Goal: Task Accomplishment & Management: Manage account settings

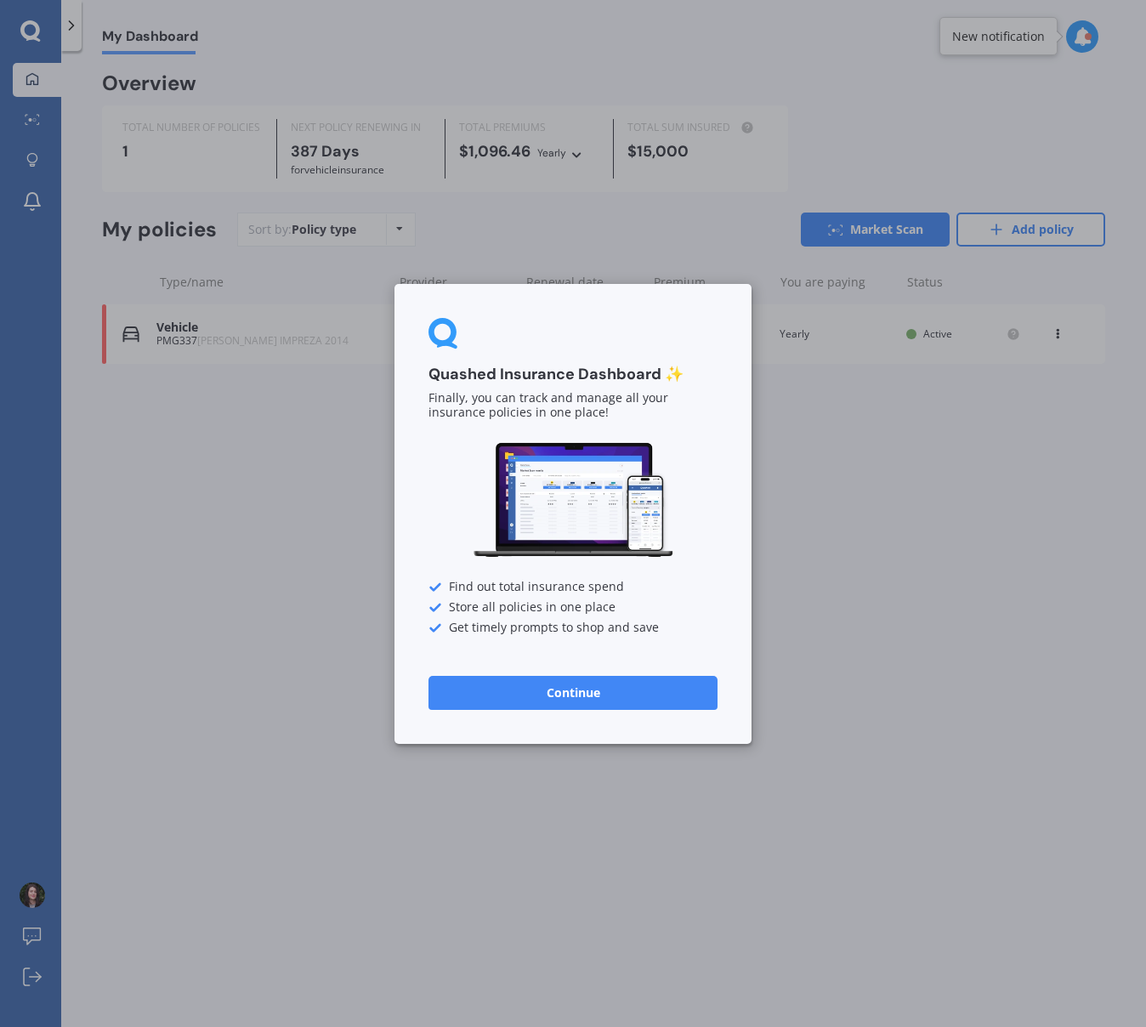
click at [571, 705] on button "Continue" at bounding box center [572, 692] width 289 height 34
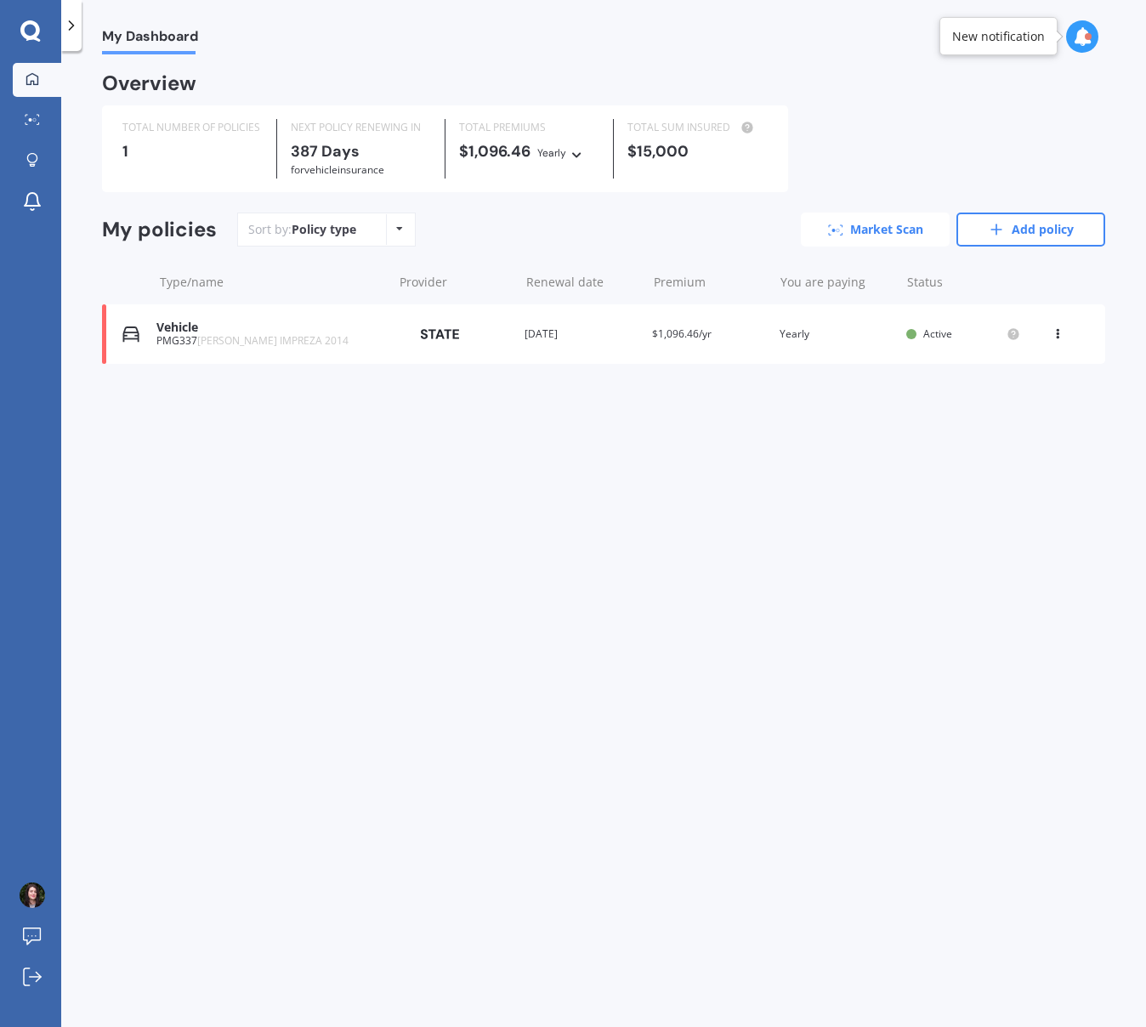
click at [802, 227] on link "Market Scan" at bounding box center [875, 229] width 149 height 34
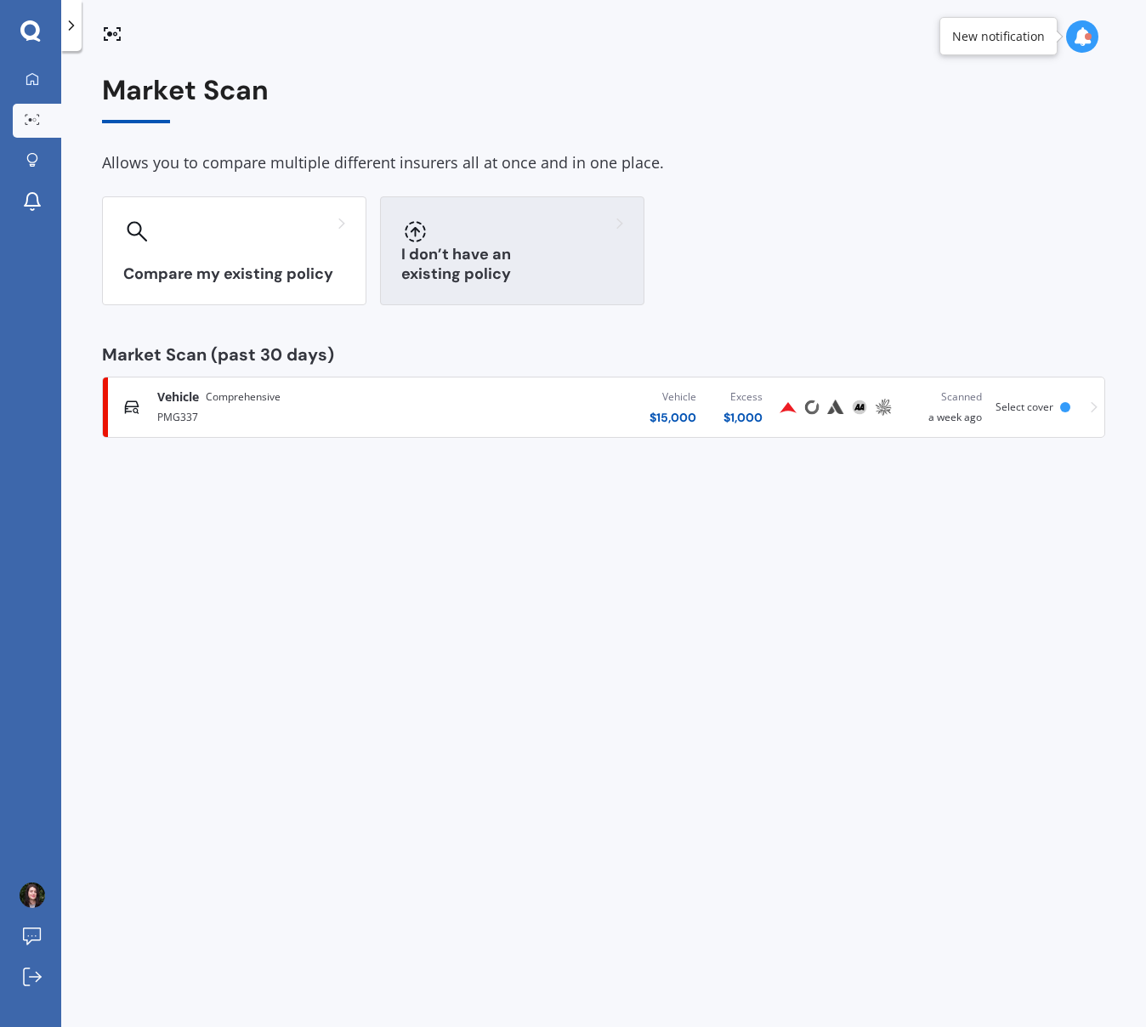
click at [476, 276] on h3 "I don’t have an existing policy" at bounding box center [512, 264] width 222 height 39
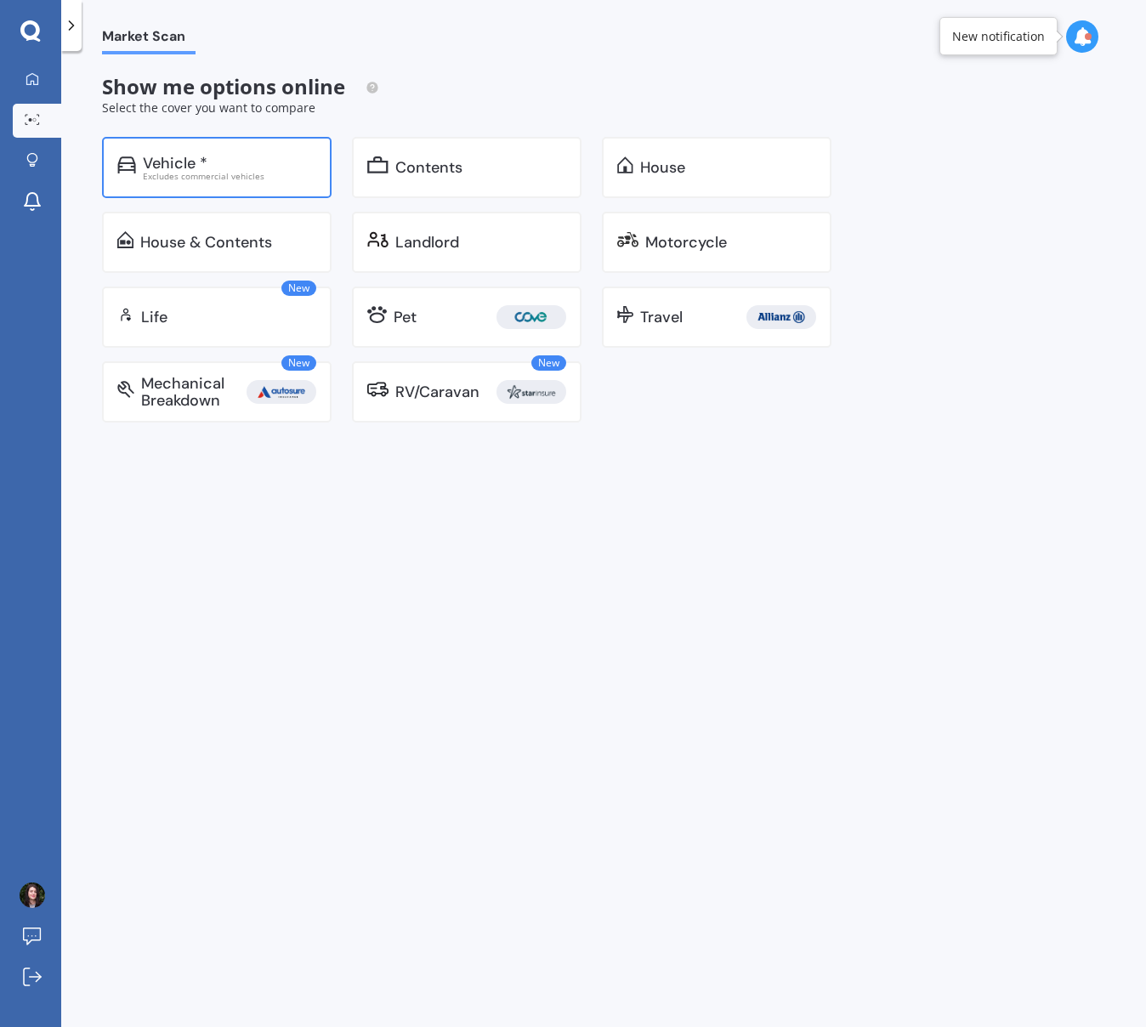
click at [242, 184] on div "Vehicle * Excludes commercial vehicles" at bounding box center [216, 167] width 229 height 61
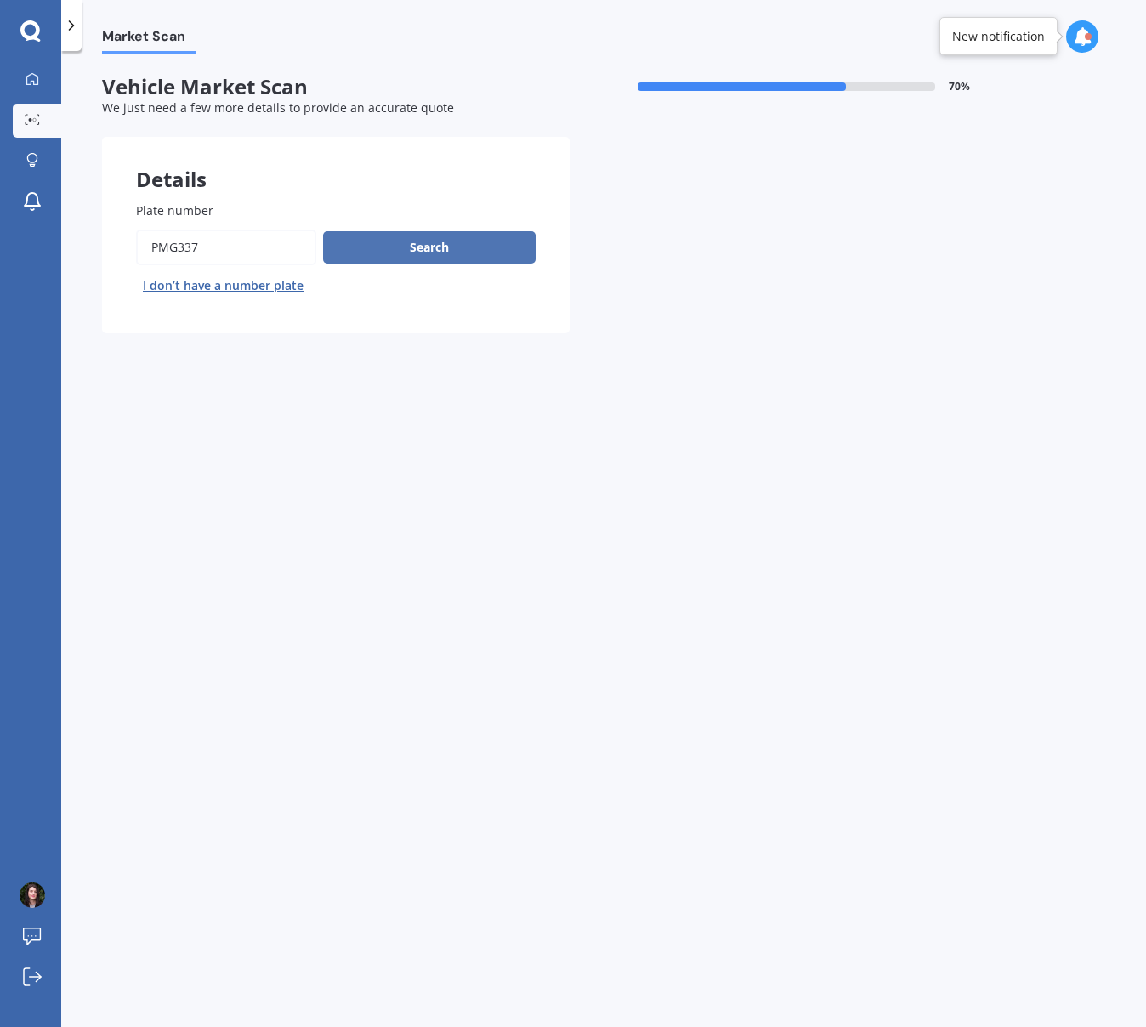
click at [433, 241] on button "Search" at bounding box center [429, 247] width 212 height 32
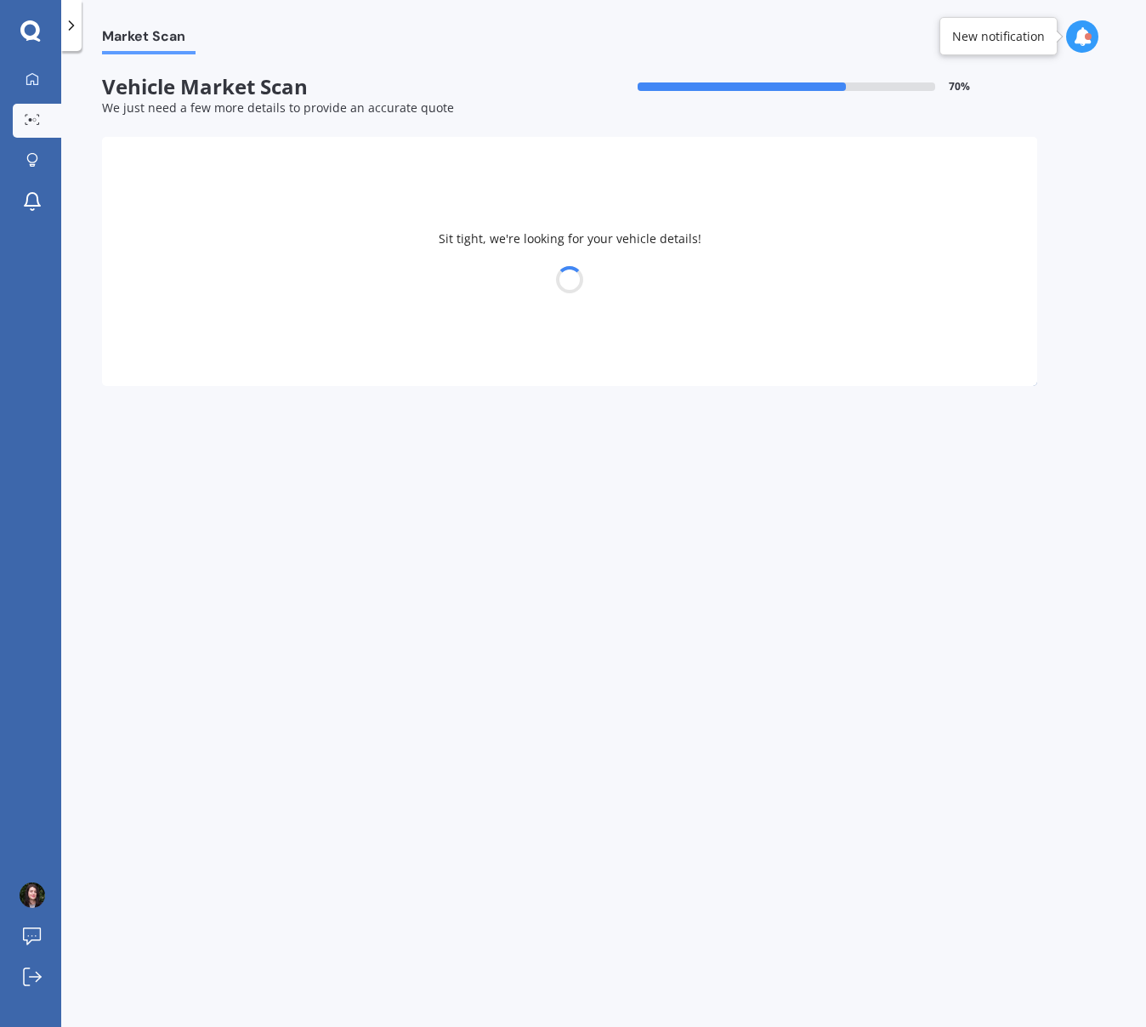
select select "SUBARU"
select select "IMPREZA"
select select "02"
select select "12"
select select "1987"
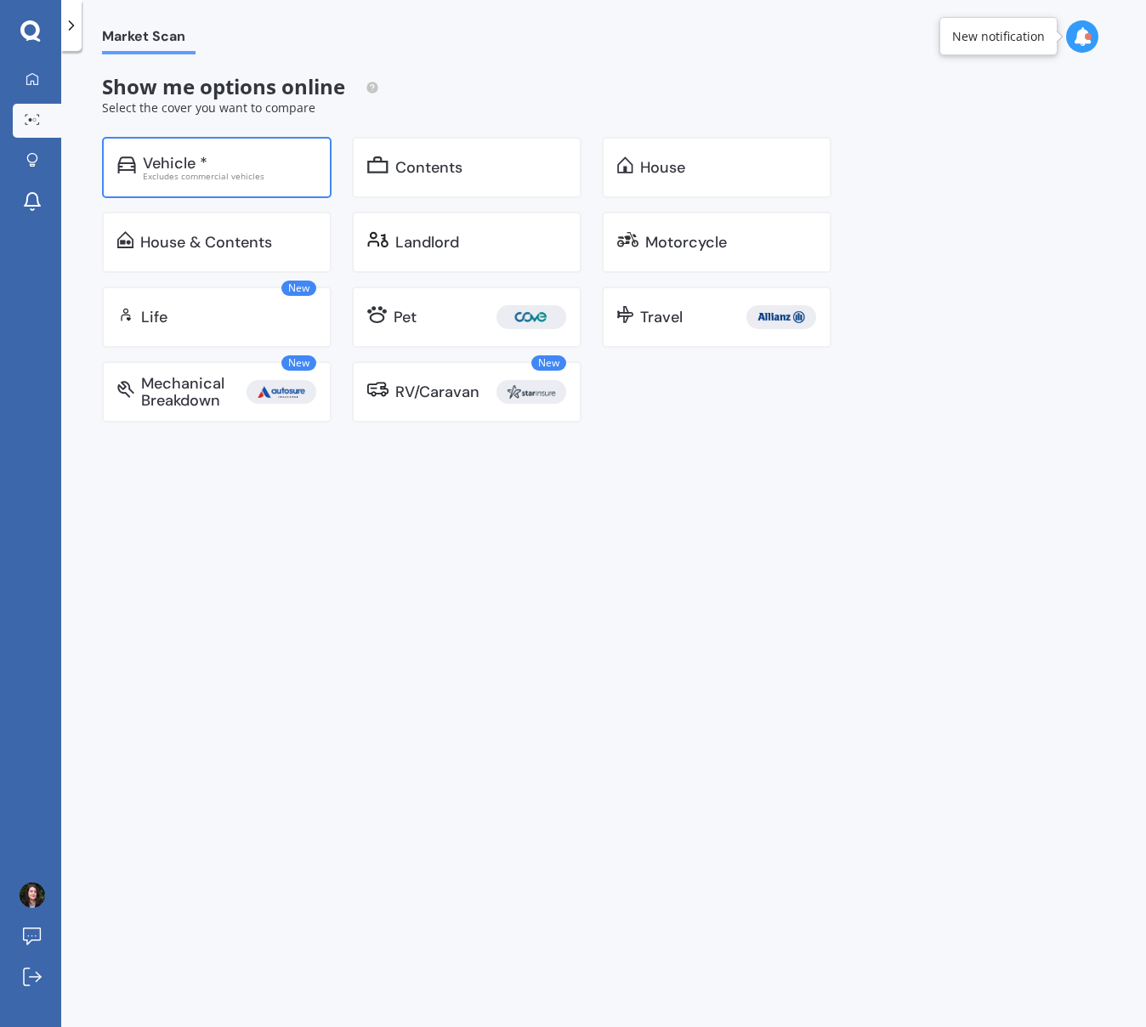
click at [297, 169] on div "Vehicle *" at bounding box center [229, 163] width 173 height 17
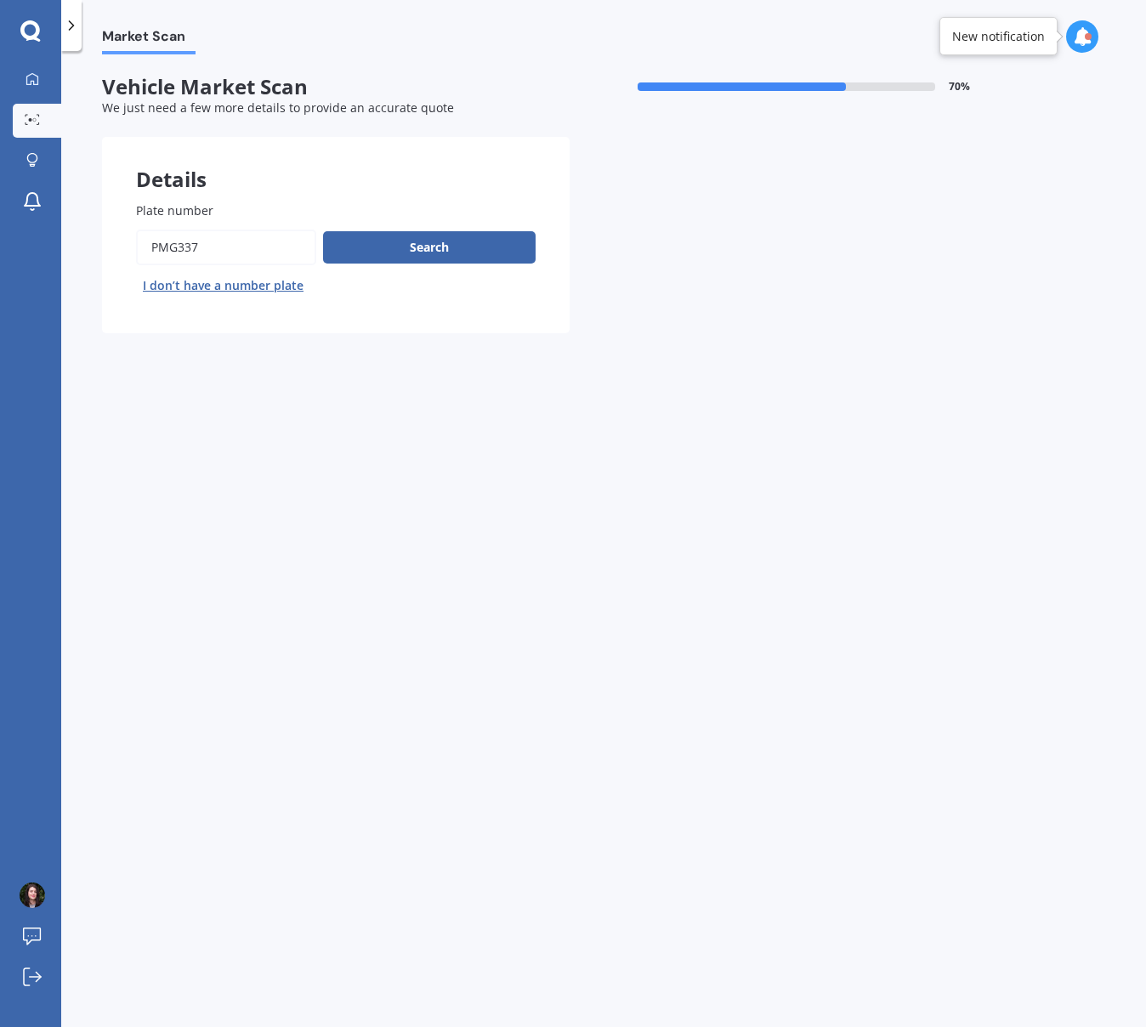
drag, startPoint x: 226, startPoint y: 248, endPoint x: 31, endPoint y: 249, distance: 194.6
click at [31, 249] on div "My Dashboard Market Scan Explore insurance Notifications [PERSON_NAME] Submit f…" at bounding box center [573, 513] width 1146 height 1027
type input "NUZ579"
click at [427, 241] on button "Search" at bounding box center [429, 247] width 212 height 32
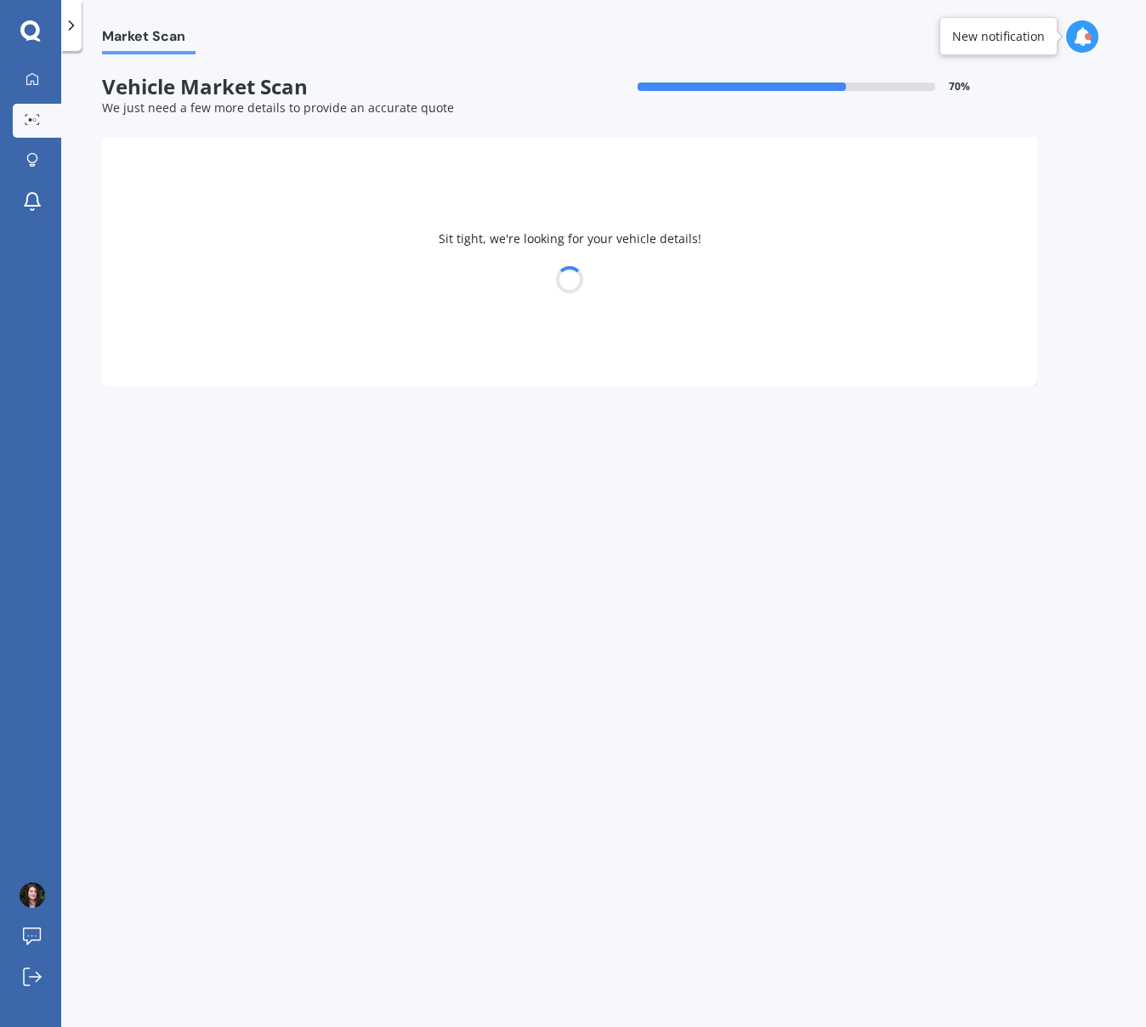
select select "TOYOTA"
select select "02"
select select "12"
select select "1987"
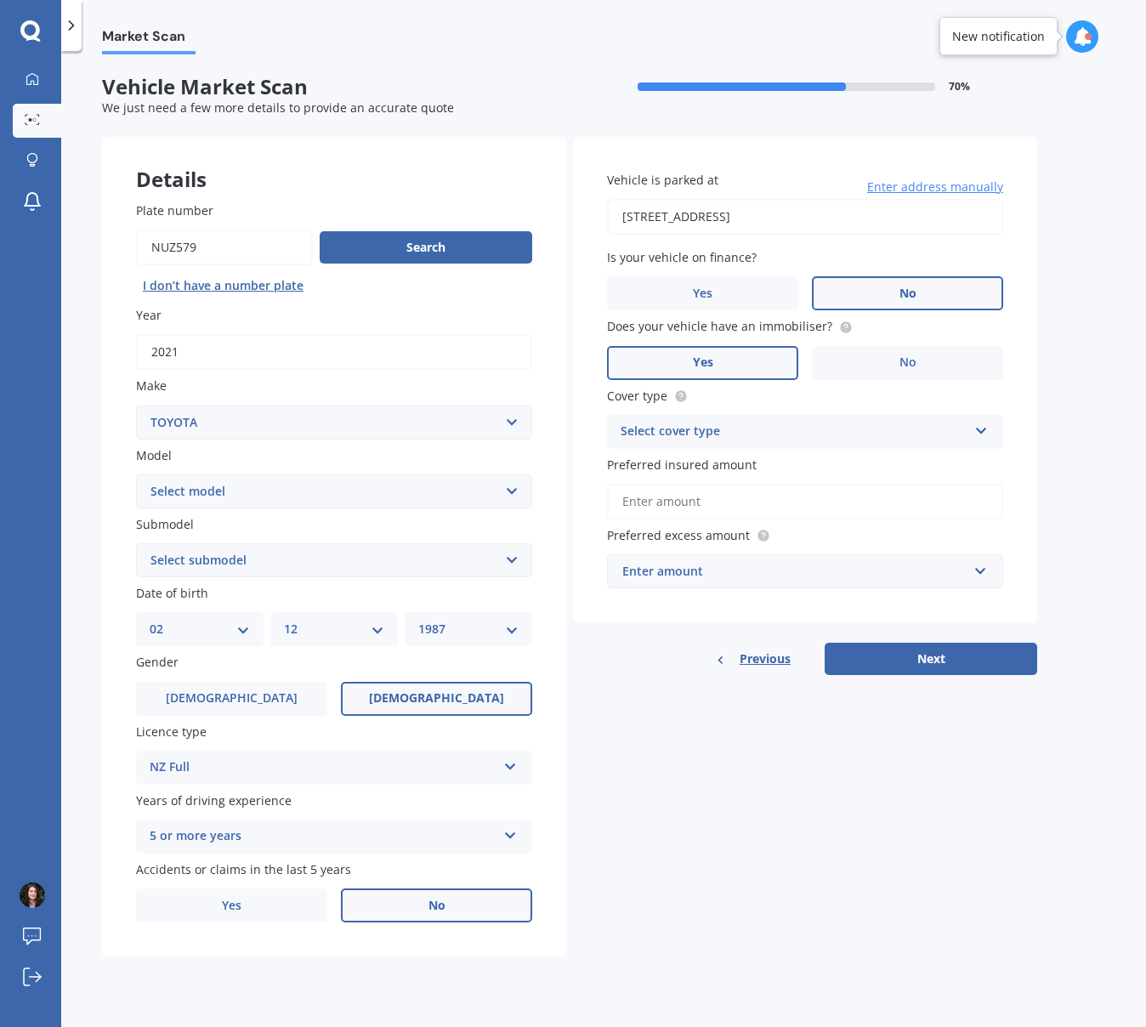
click at [270, 489] on select "Select model 4 Runner 86 Allex Allion Alphard Altezza Aqua Aristo Aurion Auris …" at bounding box center [334, 491] width 396 height 34
select select "RAV-4"
click at [136, 474] on select "Select model 4 Runner 86 Allex Allion Alphard Altezza Aqua Aristo Aurion Auris …" at bounding box center [334, 491] width 396 height 34
click at [210, 569] on select "Select submodel Diesel EV GX SUV 2.2/4WD/6AT Hybrid Hybrid 2WD Petrol" at bounding box center [334, 560] width 396 height 34
select select "HYBRID"
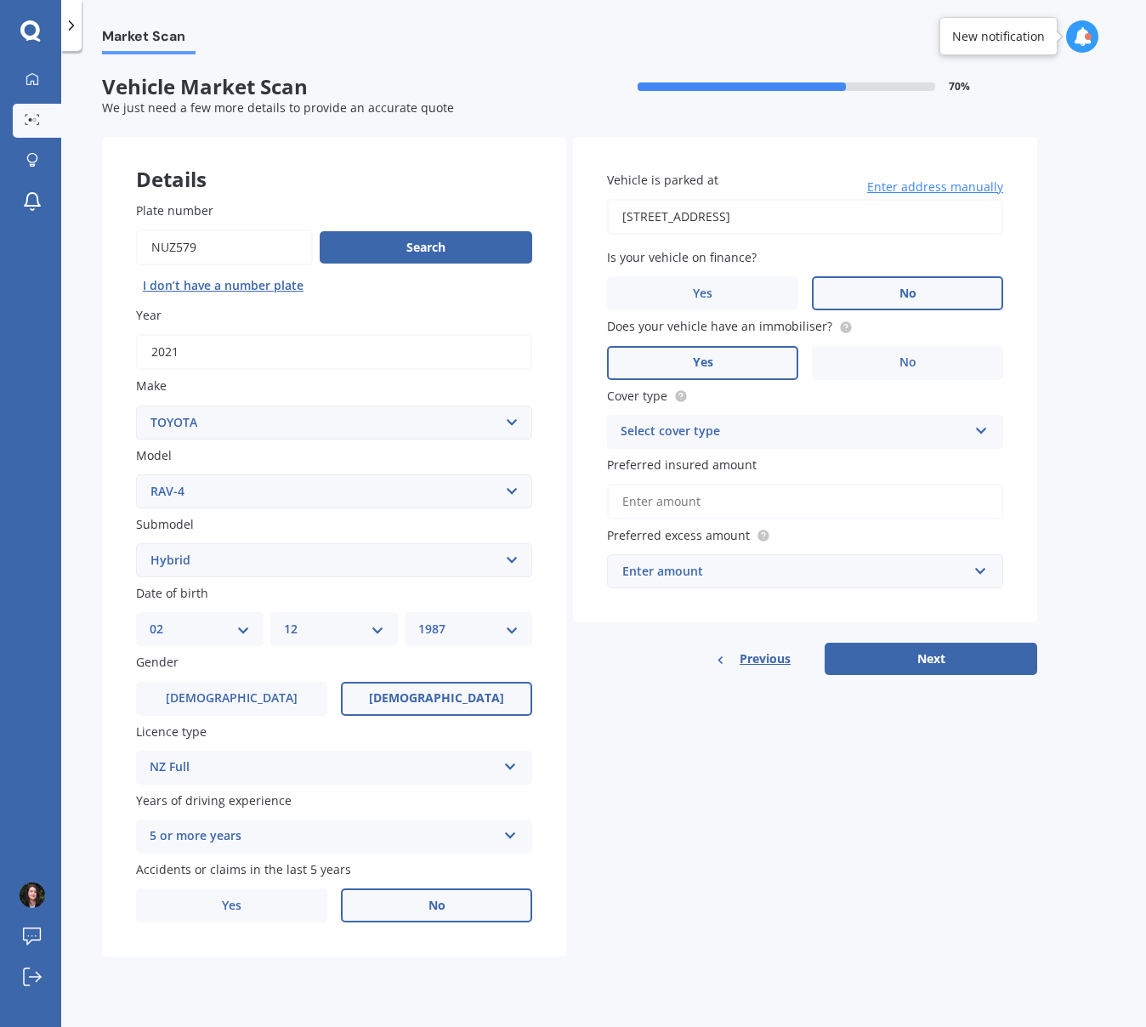
click at [136, 543] on select "Select submodel Diesel EV GX SUV 2.2/4WD/6AT Hybrid Hybrid 2WD Petrol" at bounding box center [334, 560] width 396 height 34
click at [699, 435] on div "Select cover type" at bounding box center [793, 432] width 347 height 20
click at [686, 470] on span "Comprehensive" at bounding box center [666, 464] width 90 height 16
click at [665, 511] on input "Preferred insured amount" at bounding box center [805, 502] width 396 height 36
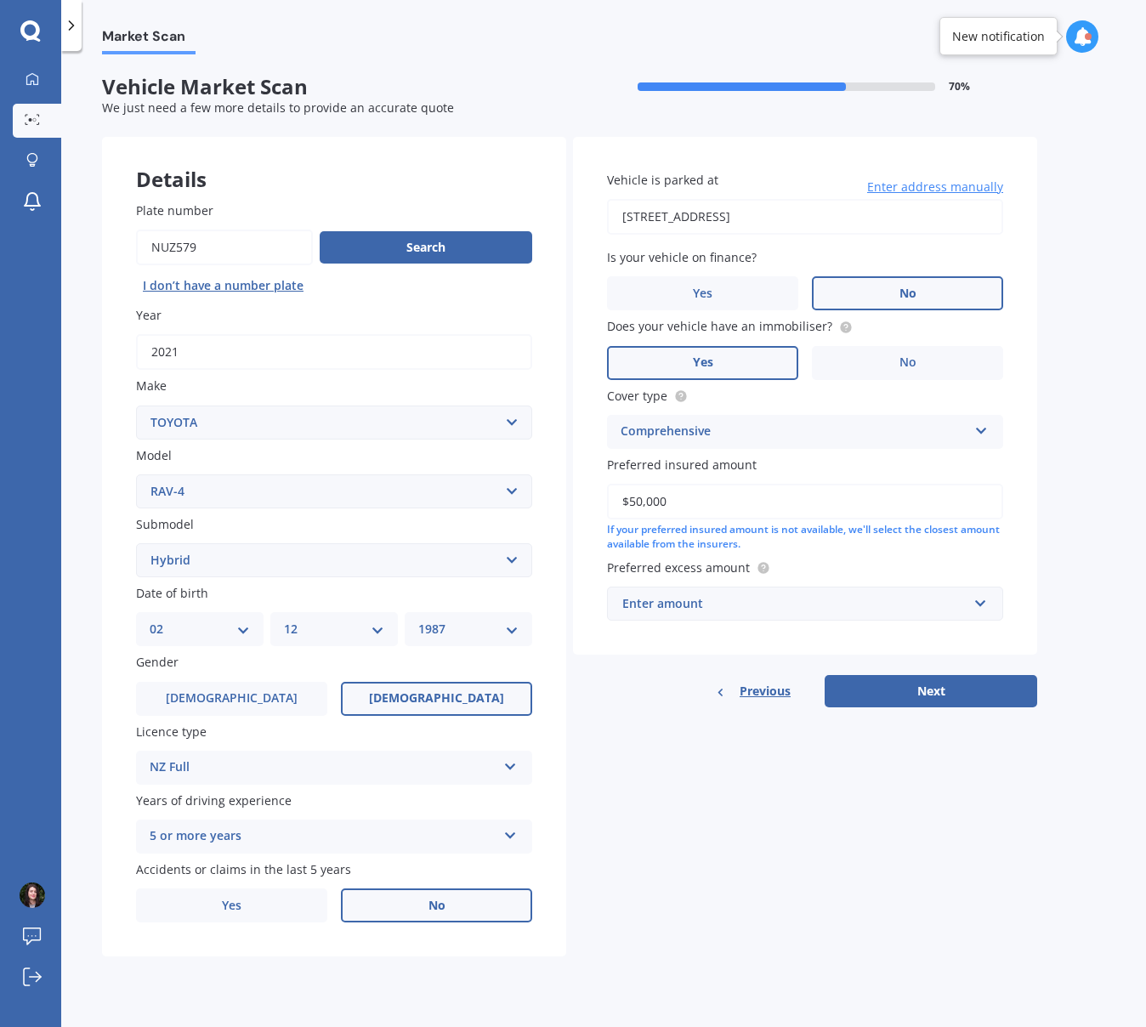
type input "$50,000"
click at [823, 845] on div "Details Plate number Search I don’t have a number plate Year 2021 Make Select m…" at bounding box center [569, 547] width 935 height 820
click at [989, 597] on div "Enter amount $100 $400 $500 $750 $1,000 $1,500 $2,000" at bounding box center [805, 603] width 396 height 34
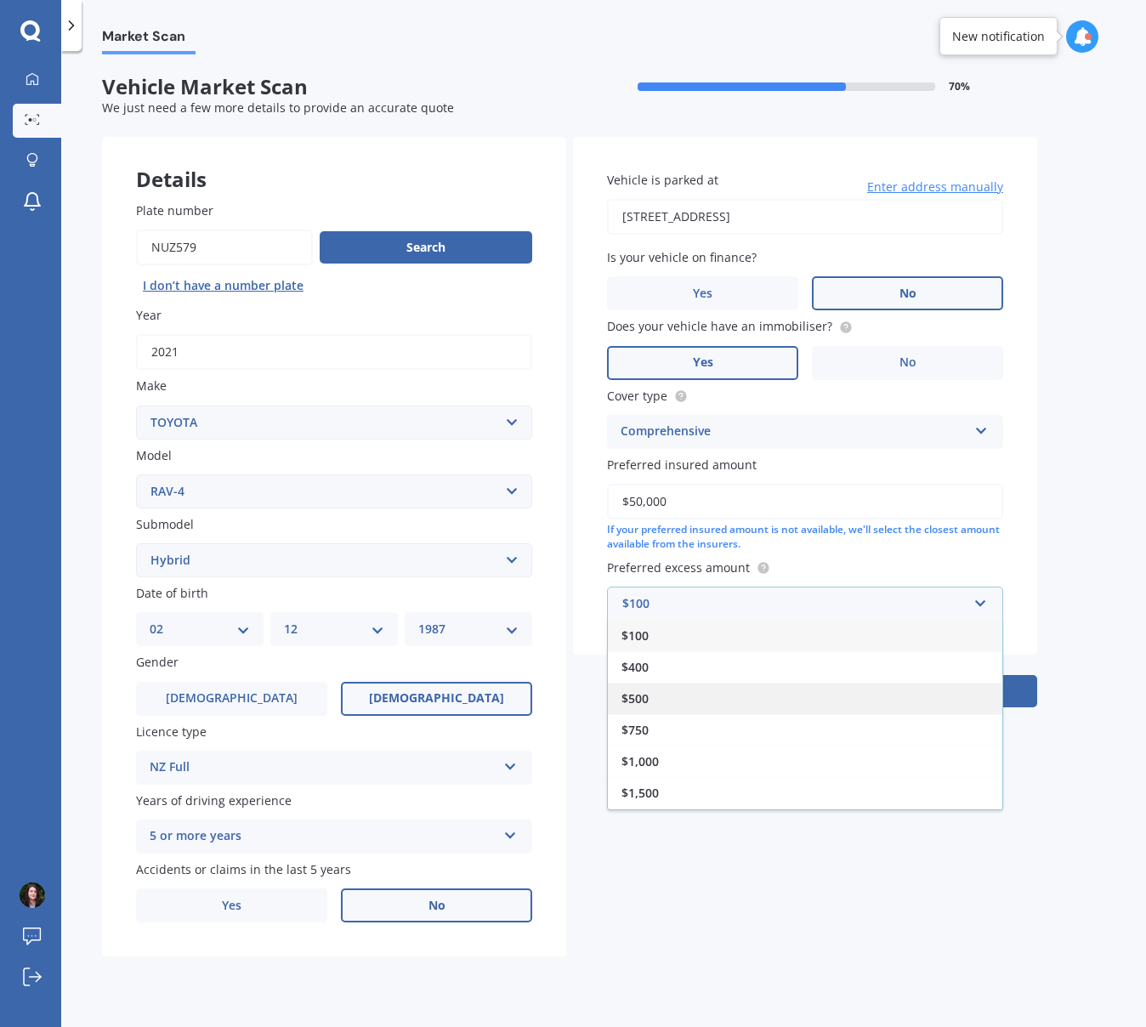
click at [673, 699] on div "$500" at bounding box center [805, 697] width 394 height 31
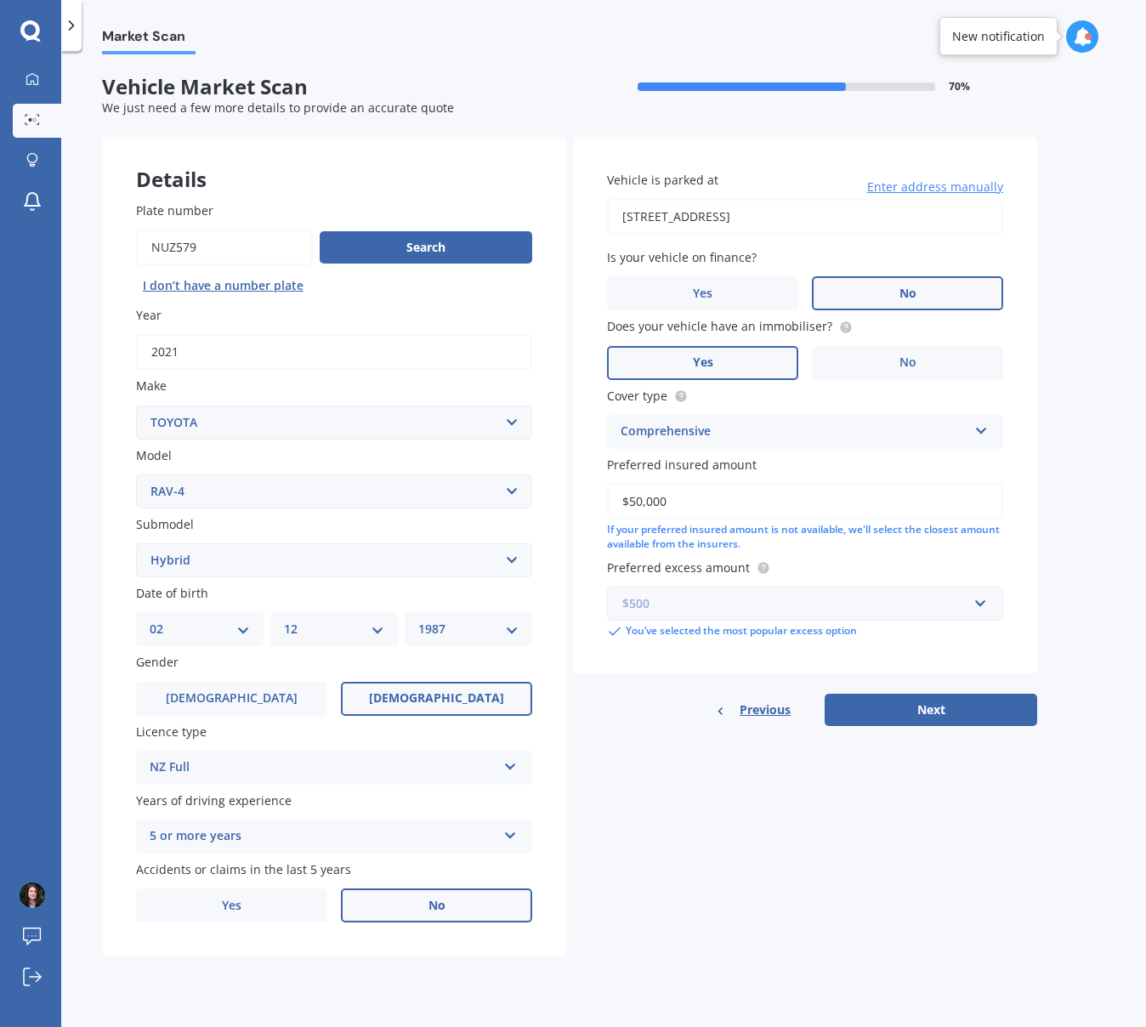
click at [979, 608] on input "text" at bounding box center [799, 603] width 381 height 32
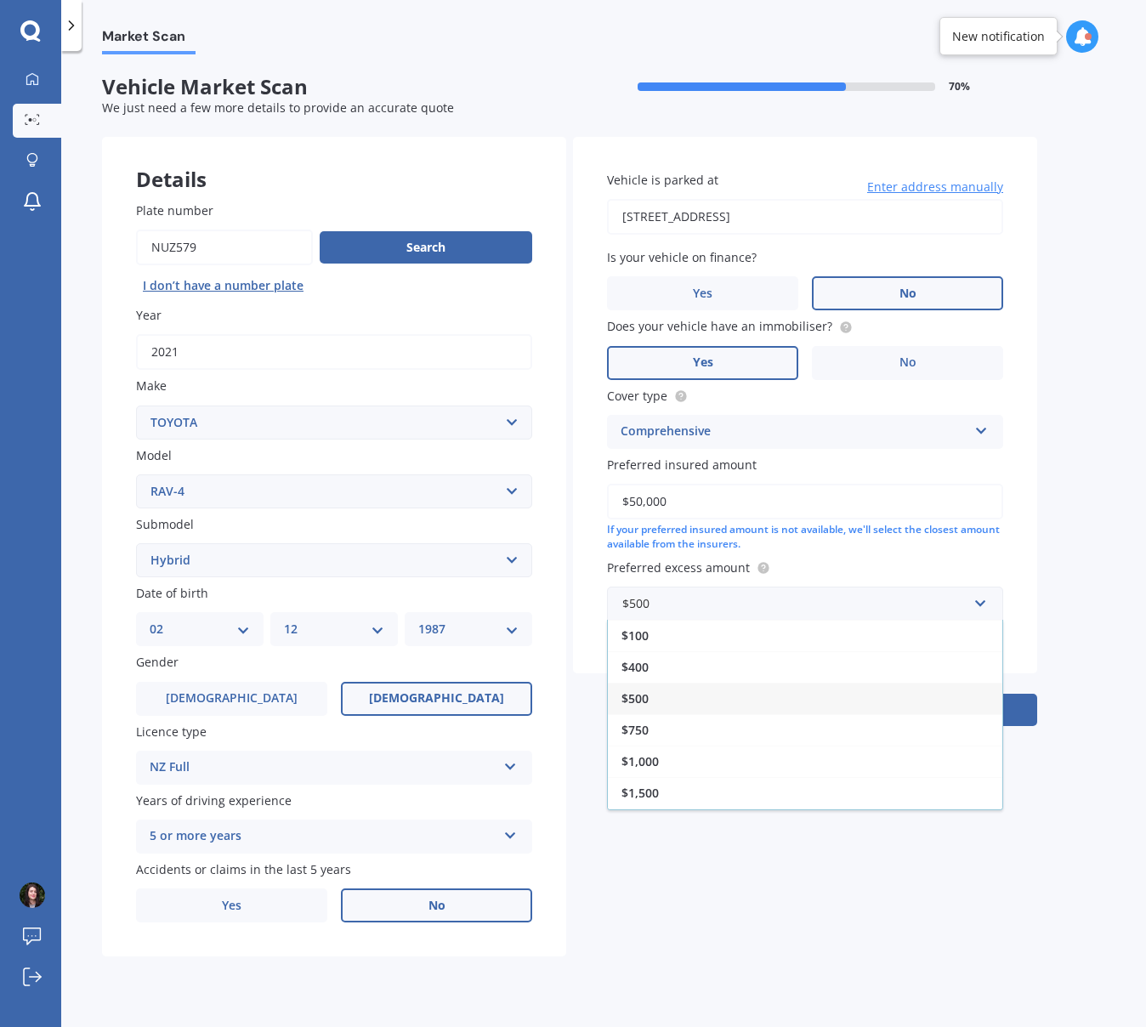
click at [648, 759] on span "$1,000" at bounding box center [639, 761] width 37 height 16
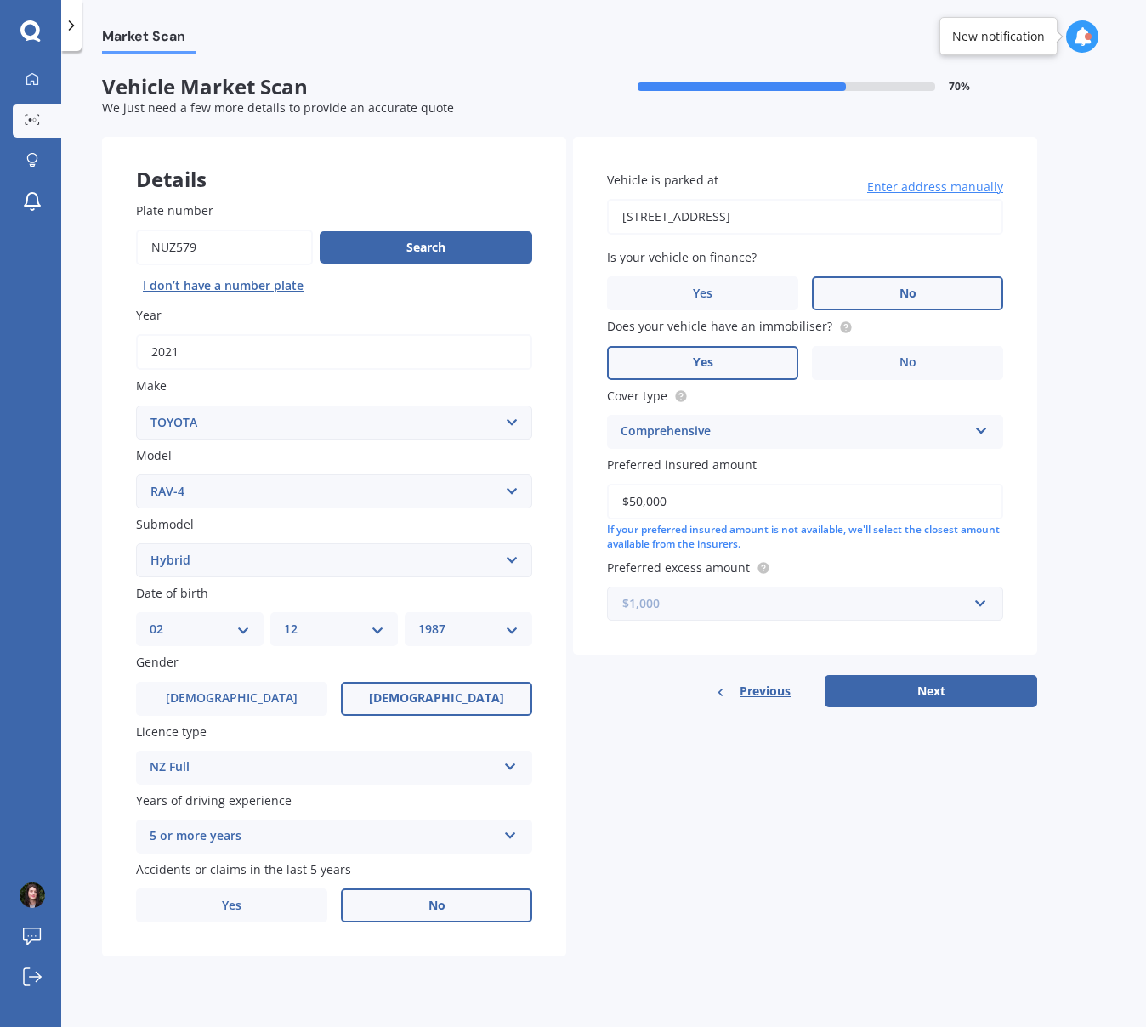
click at [983, 607] on input "text" at bounding box center [799, 603] width 381 height 32
drag, startPoint x: 673, startPoint y: 744, endPoint x: 663, endPoint y: 770, distance: 27.5
click at [663, 770] on div "$1,000" at bounding box center [805, 760] width 394 height 31
click at [906, 701] on button "Next" at bounding box center [930, 691] width 212 height 32
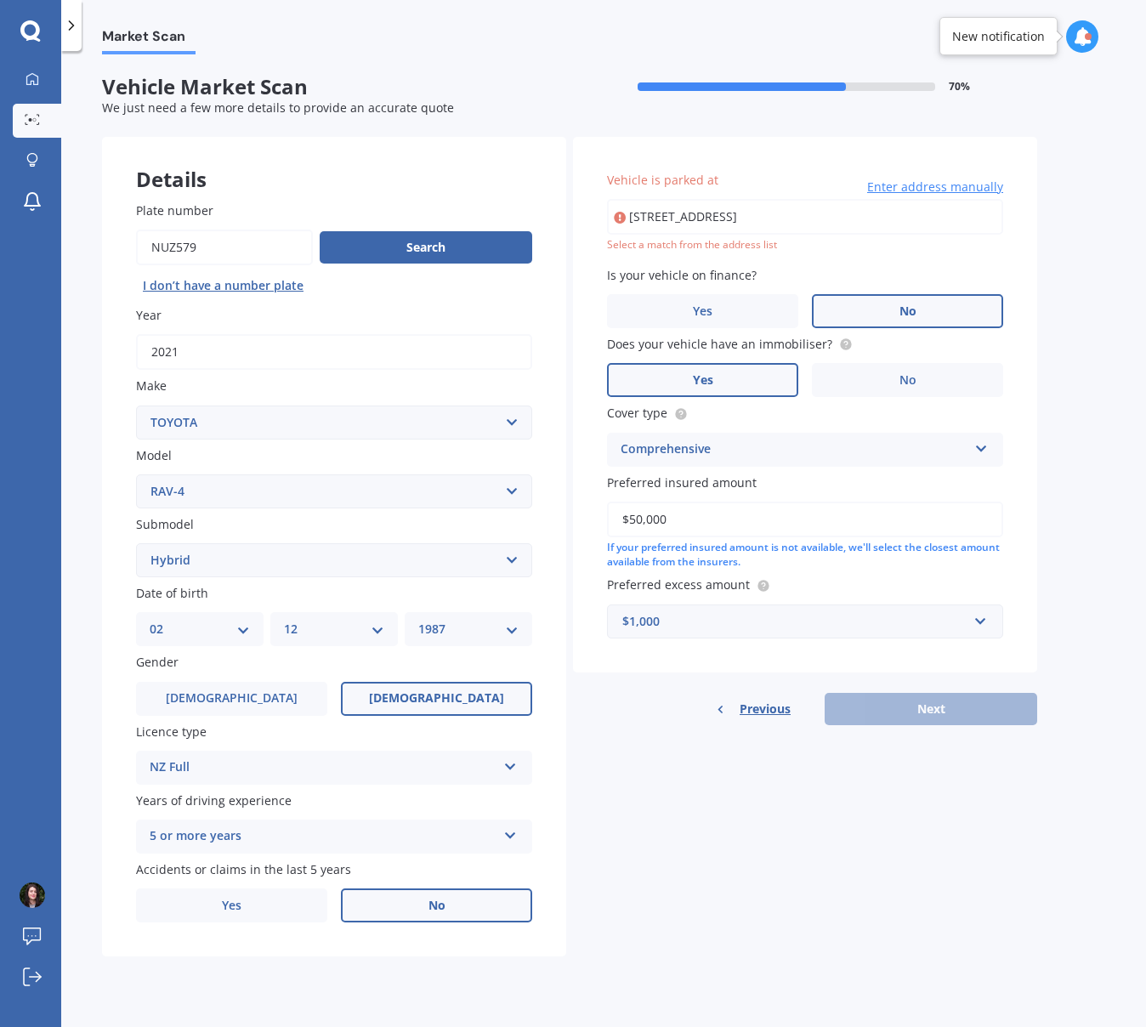
type input "[STREET_ADDRESS]"
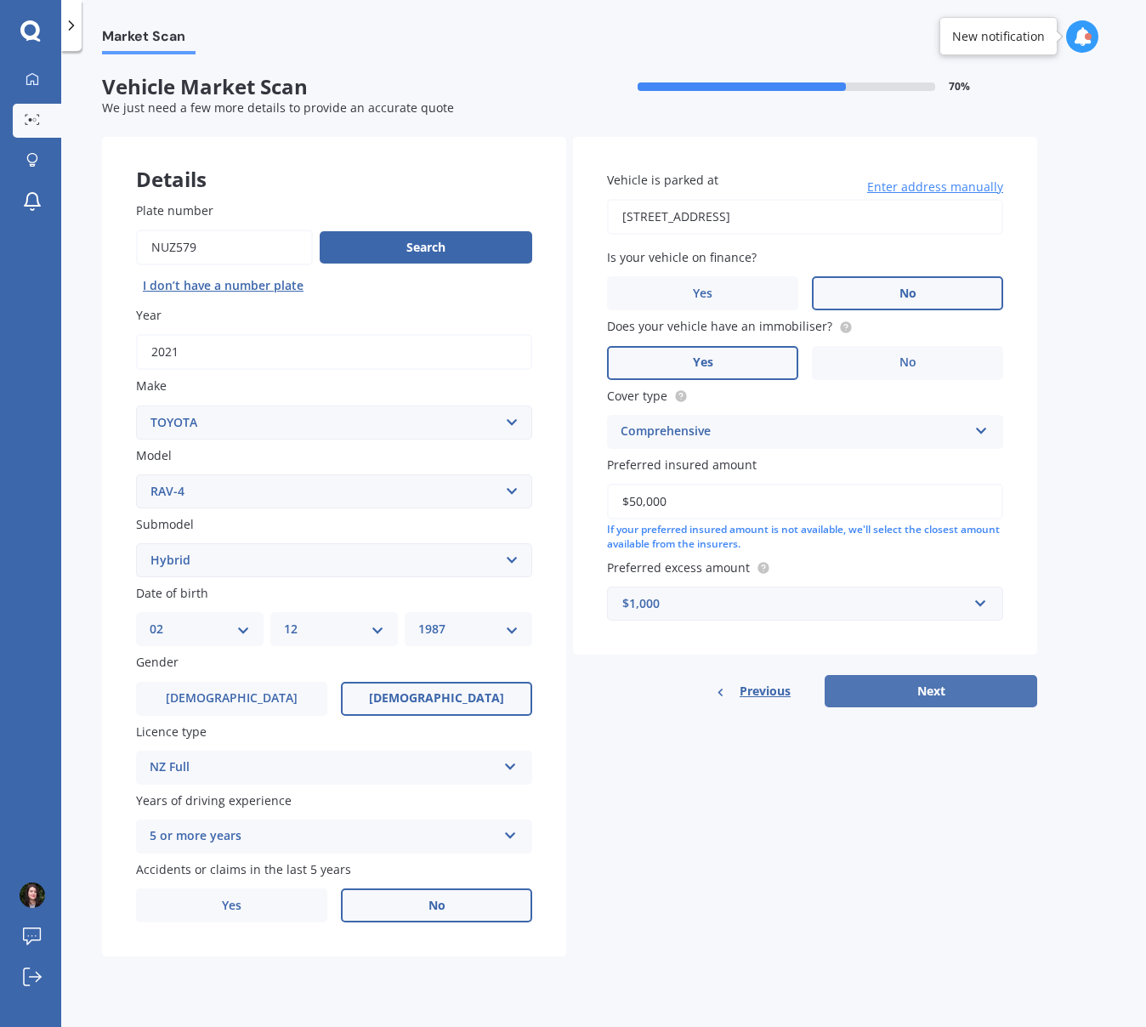
click at [973, 703] on button "Next" at bounding box center [930, 691] width 212 height 32
select select "02"
select select "12"
select select "1987"
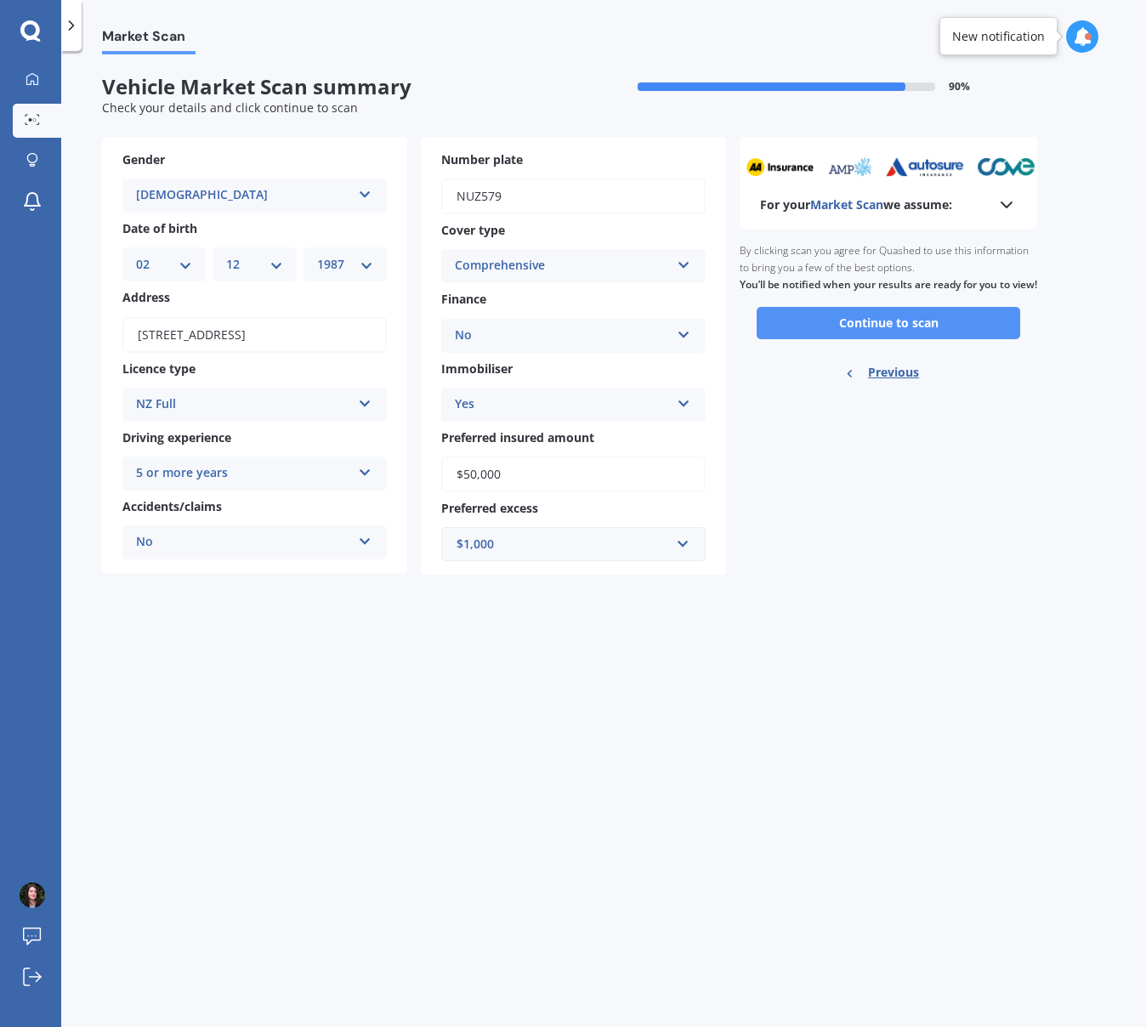
click at [916, 338] on button "Continue to scan" at bounding box center [887, 323] width 263 height 32
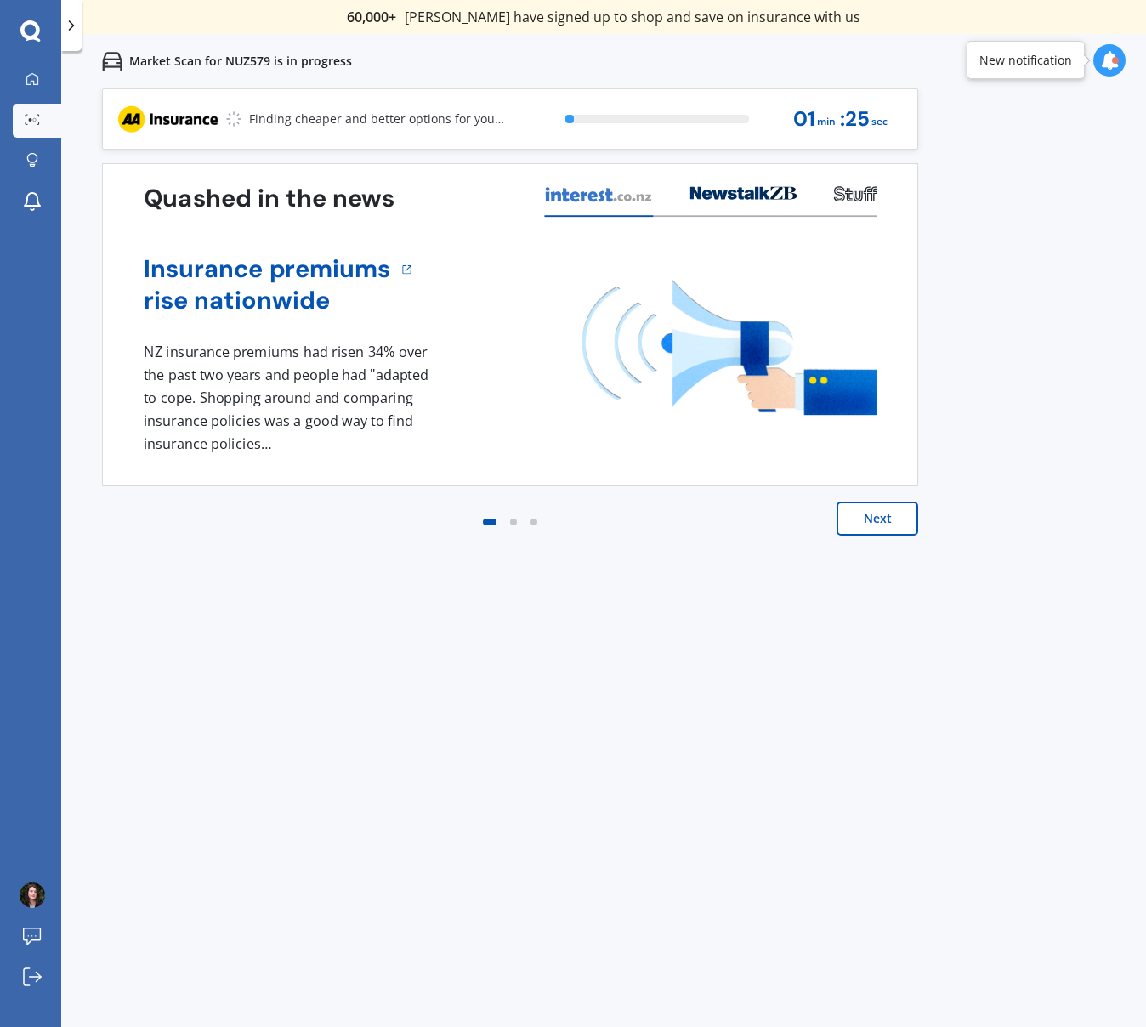
click at [886, 523] on button "Next" at bounding box center [877, 518] width 82 height 34
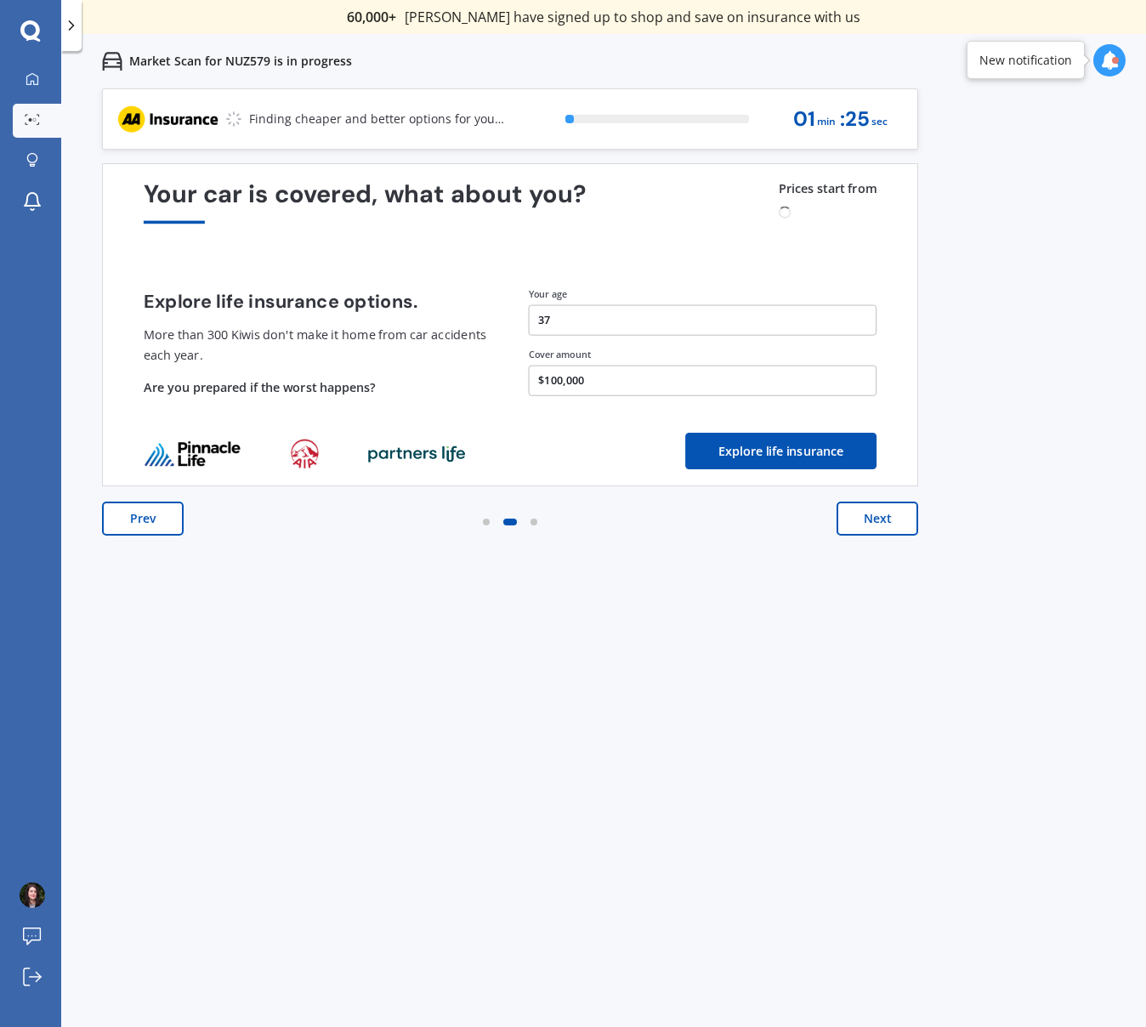
click at [886, 523] on button "Next" at bounding box center [877, 518] width 82 height 34
click at [890, 530] on button "Next" at bounding box center [877, 518] width 82 height 34
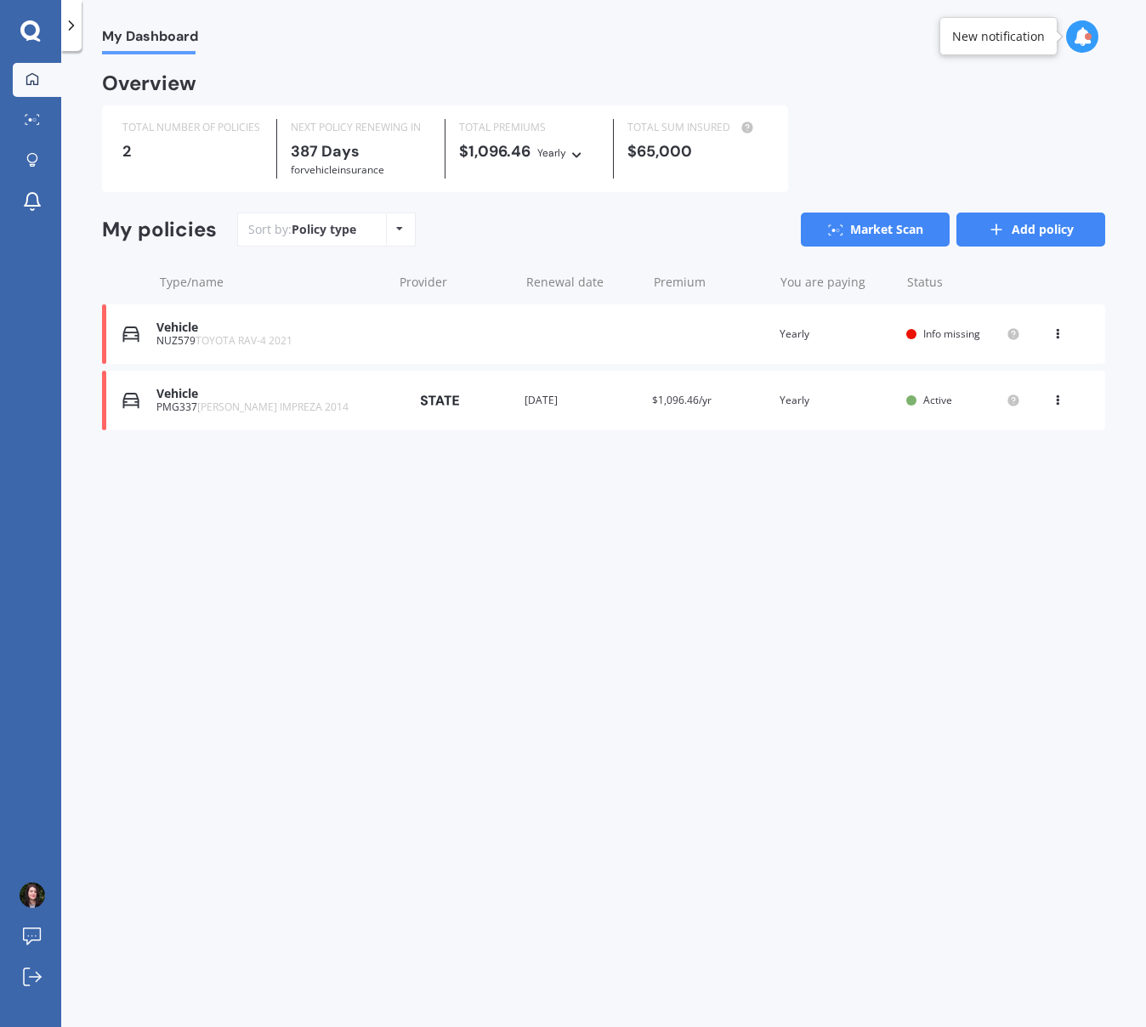
click at [1005, 230] on link "Add policy" at bounding box center [1030, 229] width 149 height 34
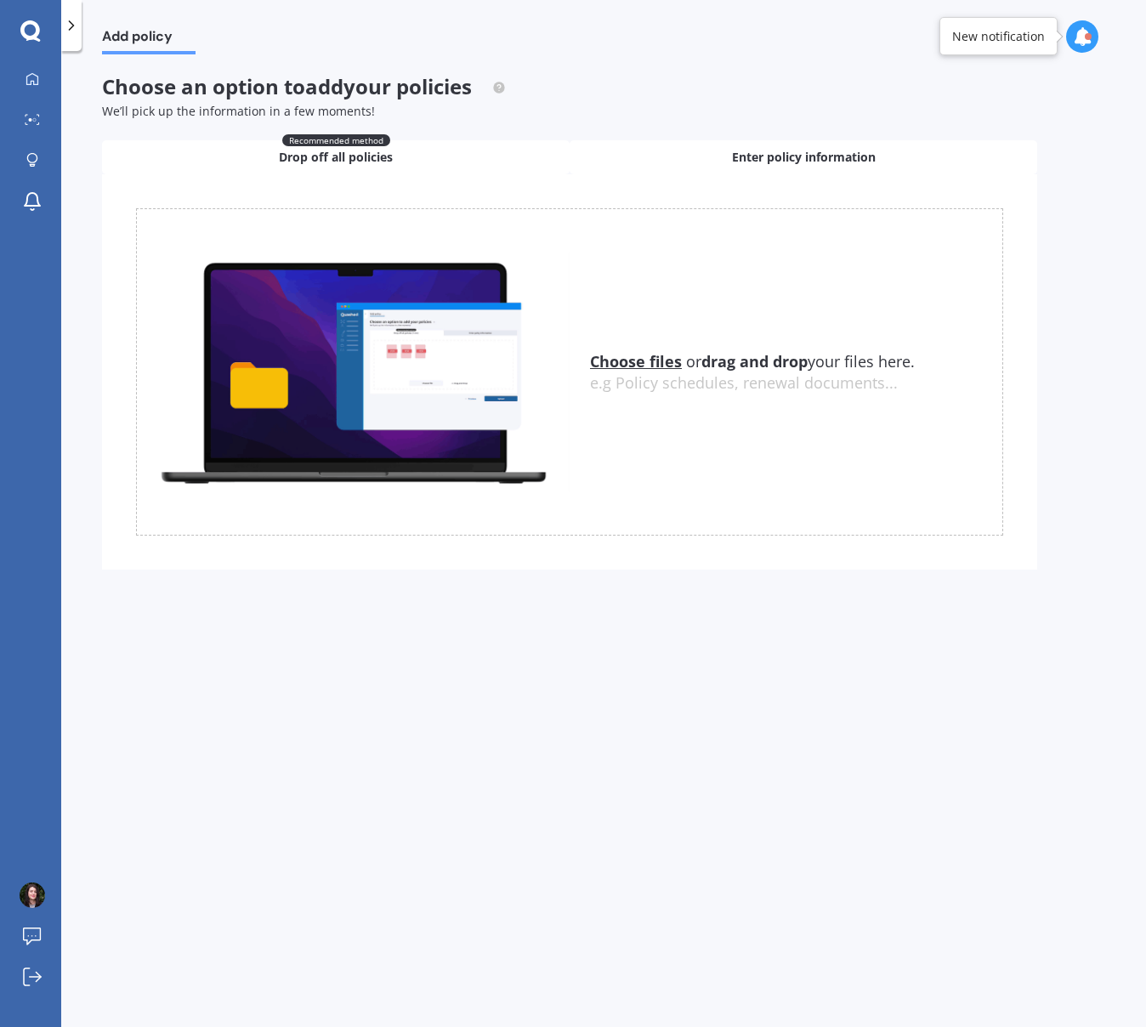
click at [742, 156] on span "Enter policy information" at bounding box center [804, 157] width 144 height 17
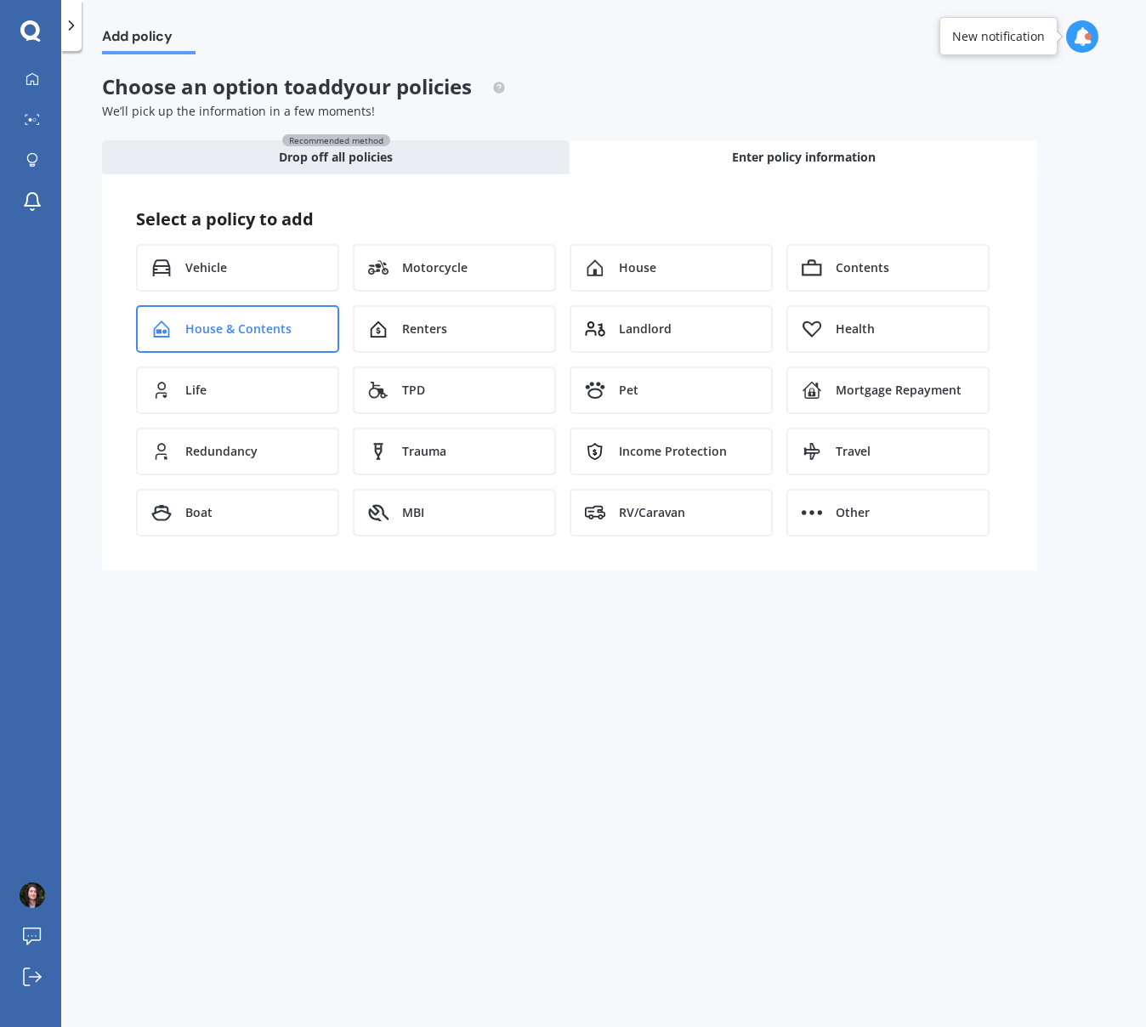
click at [210, 324] on span "House & Contents" at bounding box center [238, 328] width 106 height 17
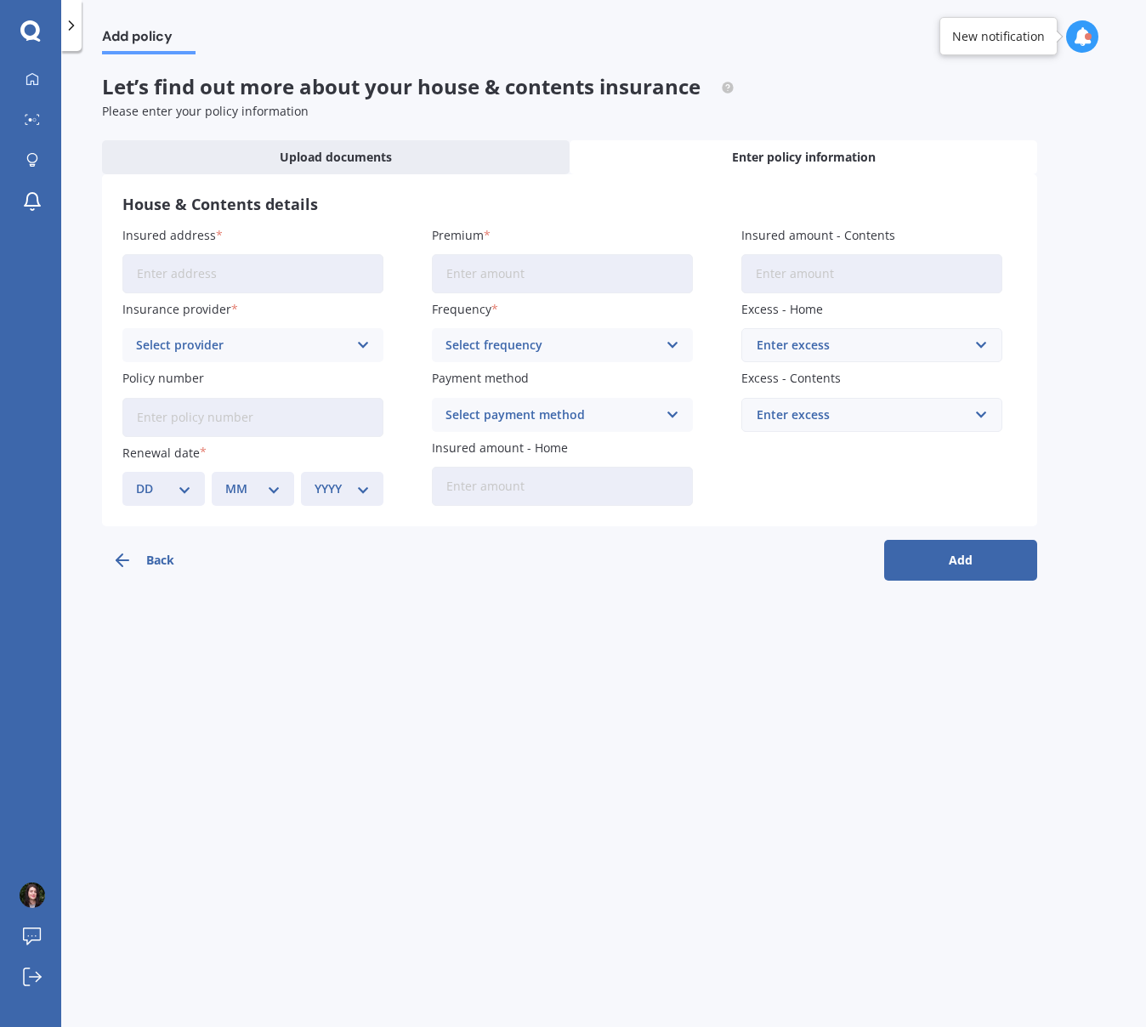
click at [208, 279] on input "Insured address" at bounding box center [252, 273] width 261 height 39
type input "[STREET_ADDRESS]"
click at [206, 356] on div "Select provider AA AMI AMP ANZ ASB Ando BNZ Co-Operative Bank FMG Initio Kiwiba…" at bounding box center [252, 345] width 261 height 34
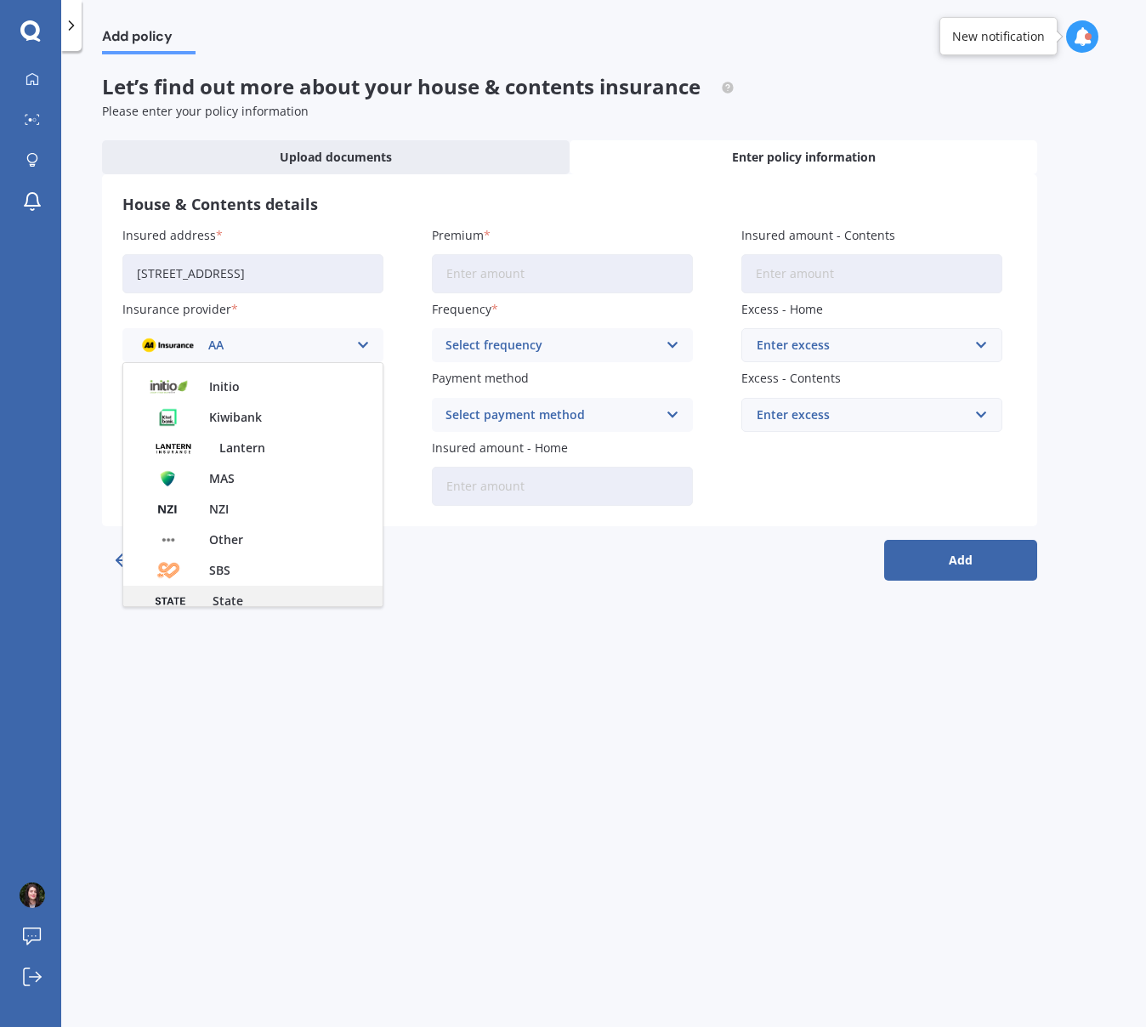
scroll to position [303, 0]
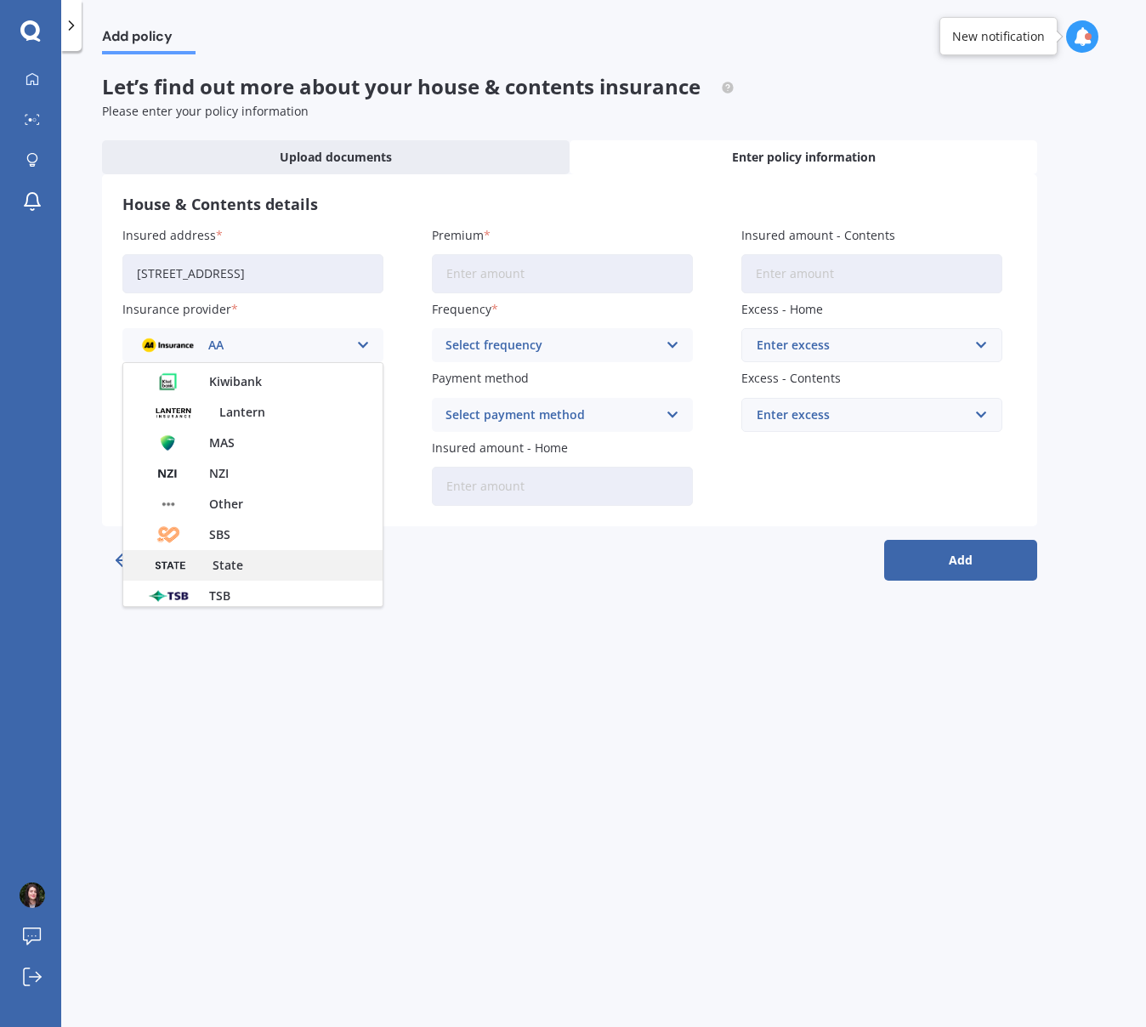
click at [264, 559] on div "State" at bounding box center [252, 565] width 259 height 31
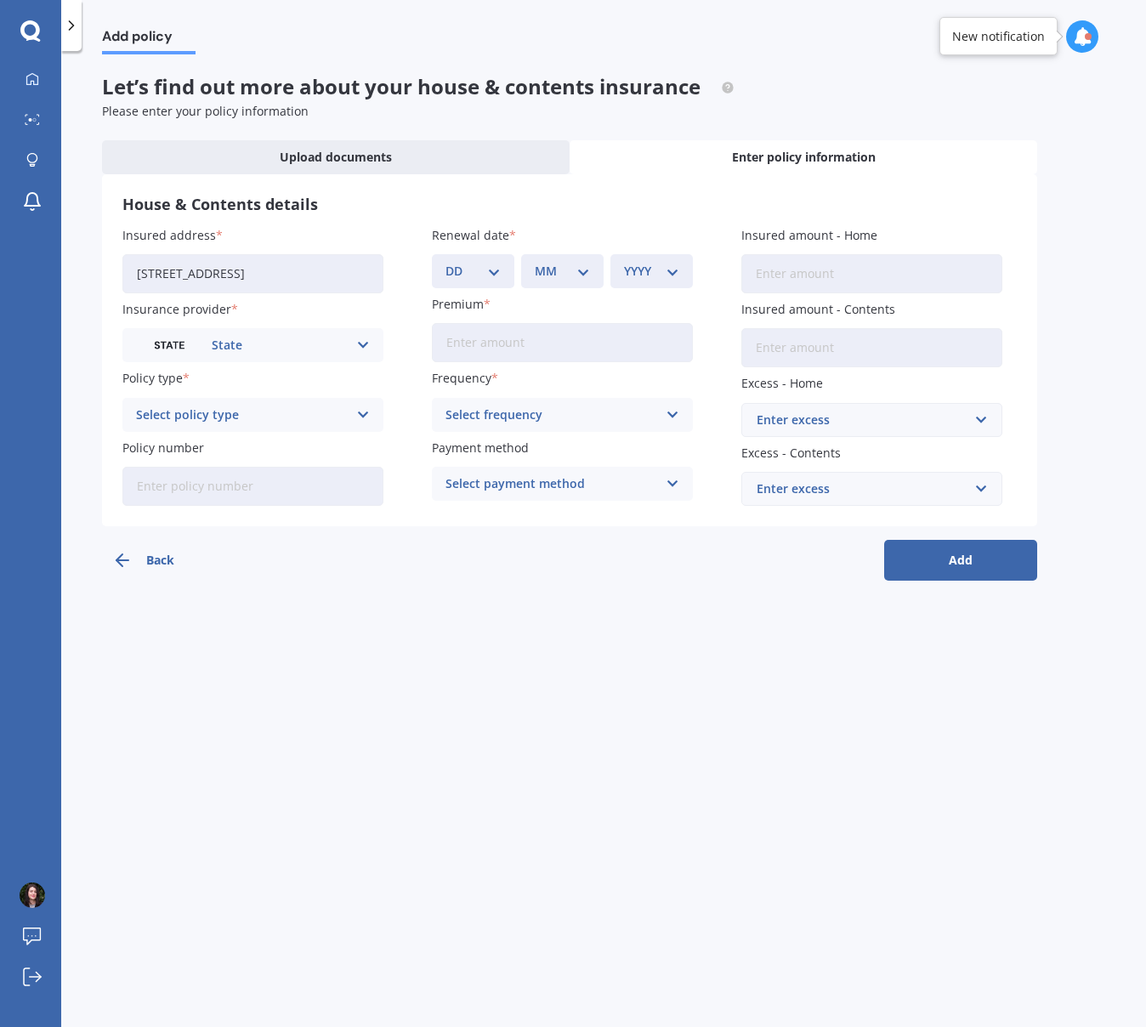
click at [242, 419] on div "Select policy type" at bounding box center [242, 414] width 212 height 19
click at [244, 486] on div "Homepack Comprehensive" at bounding box center [252, 478] width 259 height 31
click at [239, 494] on input "Policy number" at bounding box center [252, 486] width 261 height 39
paste input "HOMS00657973"
type input "HOMS00657973"
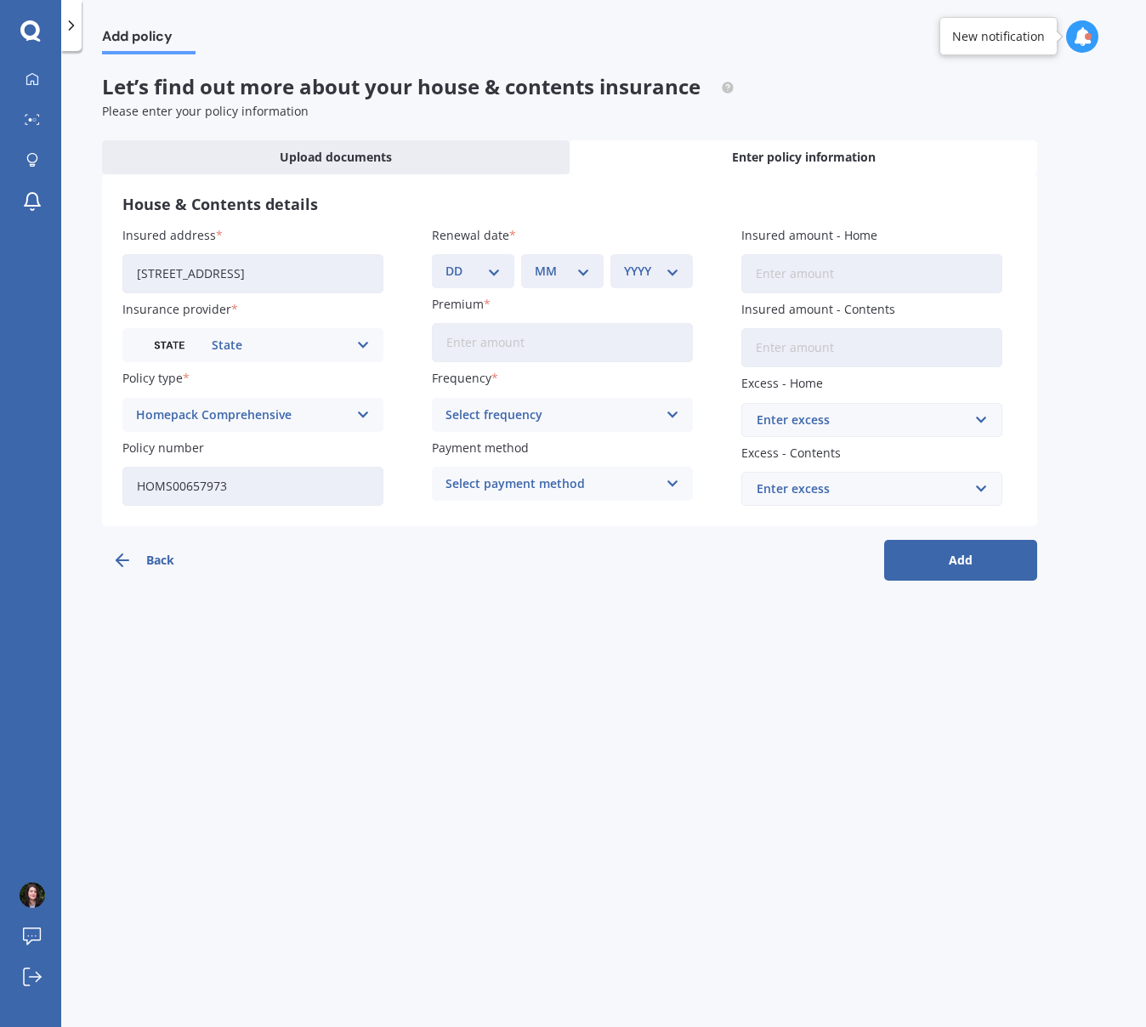
click at [475, 347] on input "Premium" at bounding box center [562, 342] width 261 height 39
type input "$211.00"
click at [484, 263] on select "DD 01 02 03 04 05 06 07 08 09 10 11 12 13 14 15 16 17 18 19 20 21 22 23 24 25 2…" at bounding box center [472, 271] width 55 height 19
select select "25"
click at [445, 262] on select "DD 01 02 03 04 05 06 07 08 09 10 11 12 13 14 15 16 17 18 19 20 21 22 23 24 25 2…" at bounding box center [472, 271] width 55 height 19
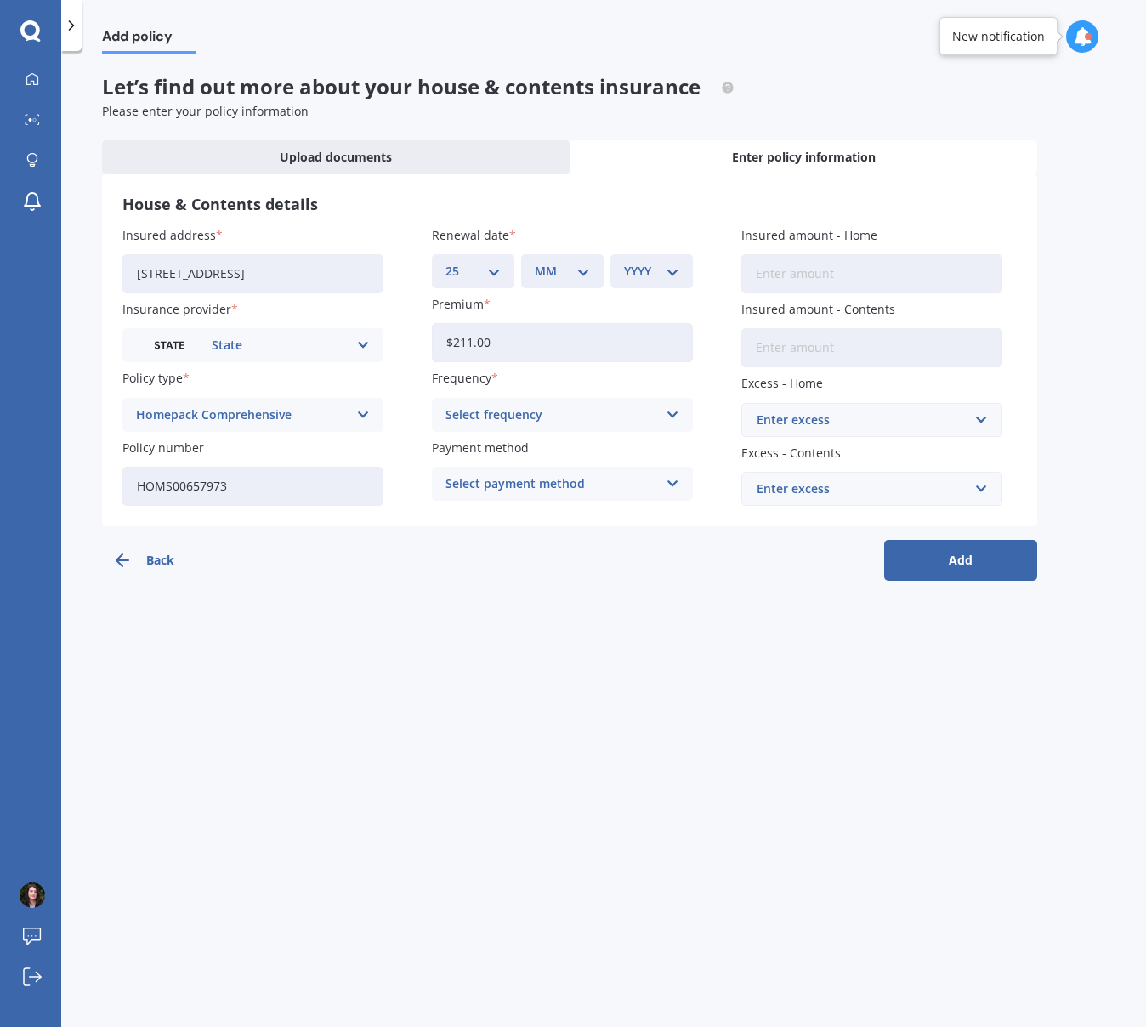
click at [548, 271] on select "MM 01 02 03 04 05 06 07 08 09 10 11 12" at bounding box center [562, 271] width 55 height 19
select select "08"
click at [535, 262] on select "MM 01 02 03 04 05 06 07 08 09 10 11 12" at bounding box center [562, 271] width 55 height 19
click at [650, 274] on select "YYYY 2027 2026 2025 2024 2023 2022 2021 2020 2019 2018 2017 2016 2015 2014 2013…" at bounding box center [651, 271] width 55 height 19
select select "2025"
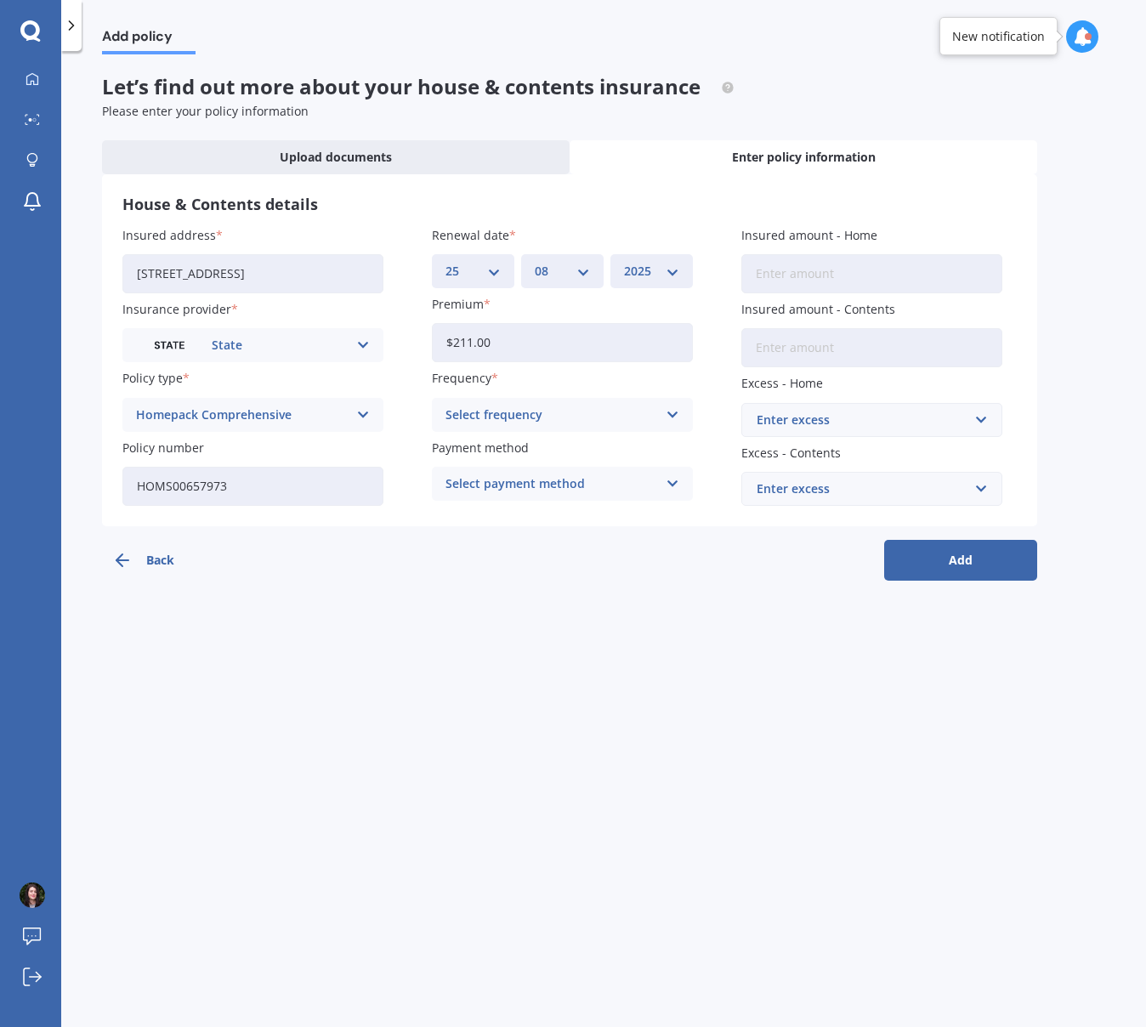
click at [624, 262] on select "YYYY 2027 2026 2025 2024 2023 2022 2021 2020 2019 2018 2017 2016 2015 2014 2013…" at bounding box center [651, 271] width 55 height 19
click at [576, 414] on div "Select frequency" at bounding box center [551, 414] width 212 height 19
drag, startPoint x: 461, startPoint y: 539, endPoint x: 169, endPoint y: 575, distance: 294.5
click at [461, 539] on span "Monthly" at bounding box center [470, 540] width 49 height 12
drag, startPoint x: 529, startPoint y: 344, endPoint x: 339, endPoint y: 327, distance: 190.3
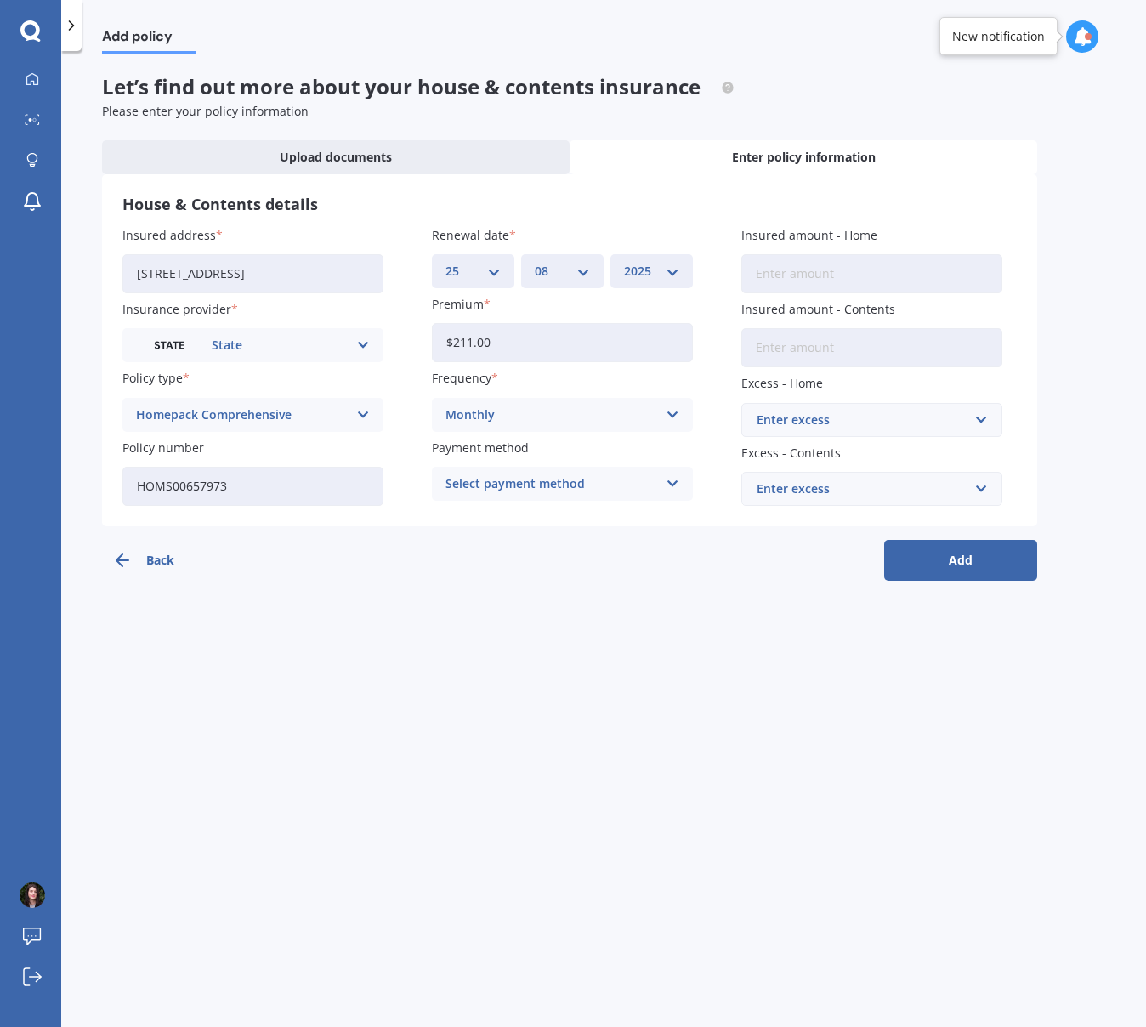
click at [339, 327] on div "Insured address [STREET_ADDRESS] Insurance provider State AA AMI AMP ANZ ASB An…" at bounding box center [569, 366] width 894 height 280
type input "$207.00"
click at [491, 269] on select "DD 01 02 03 04 05 06 07 08 09 10 11 12 13 14 15 16 17 18 19 20 21 22 23 24 25 2…" at bounding box center [472, 271] width 55 height 19
select select "07"
click at [445, 262] on select "DD 01 02 03 04 05 06 07 08 09 10 11 12 13 14 15 16 17 18 19 20 21 22 23 24 25 2…" at bounding box center [472, 271] width 55 height 19
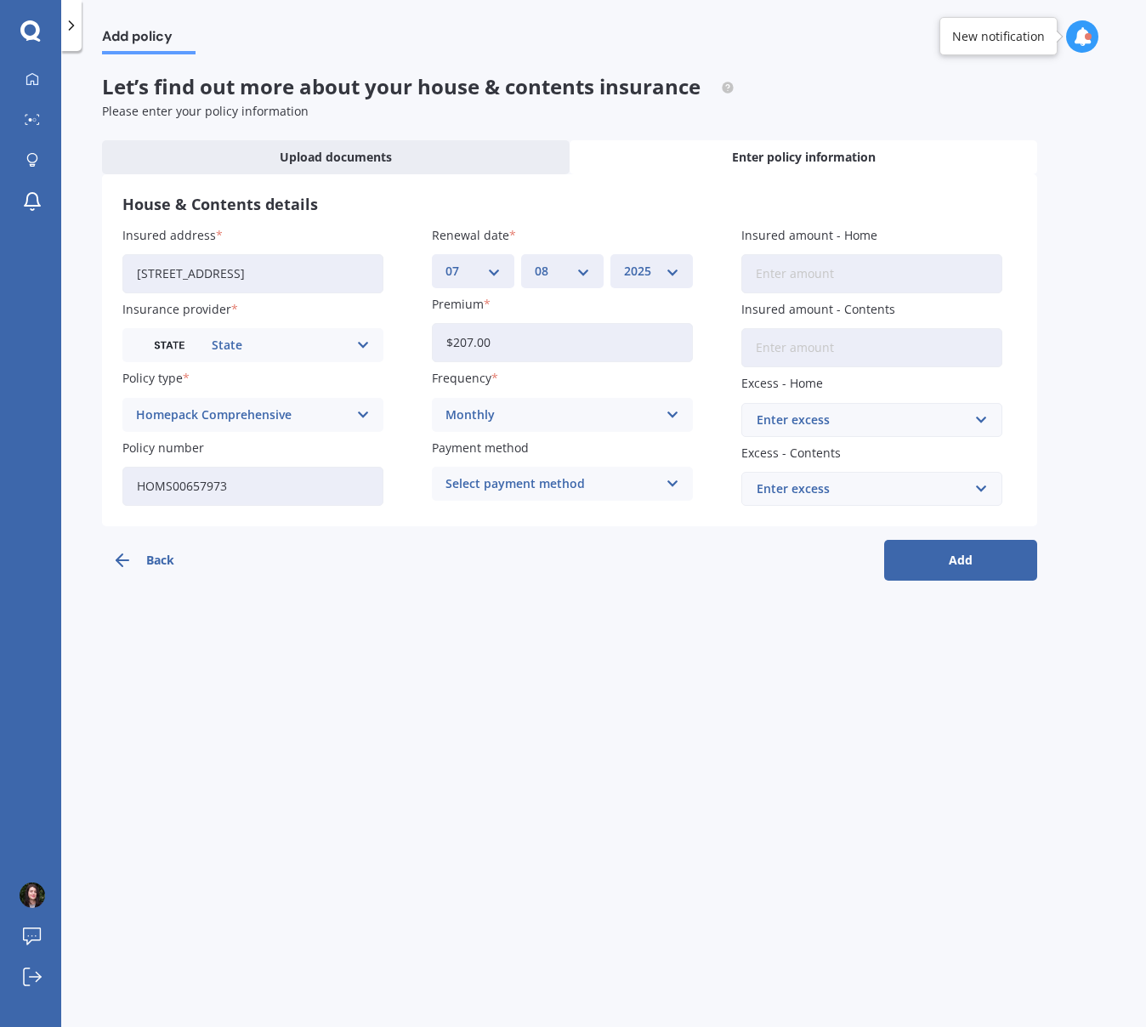
click at [592, 262] on div "MM 01 02 03 04 05 06 07 08 09 10 11 12" at bounding box center [562, 271] width 82 height 34
click at [586, 273] on select "MM 01 02 03 04 05 06 07 08 09 10 11 12" at bounding box center [562, 271] width 55 height 19
select select "10"
click at [535, 262] on select "MM 01 02 03 04 05 06 07 08 09 10 11 12" at bounding box center [562, 271] width 55 height 19
click at [609, 491] on div "Select payment method" at bounding box center [551, 483] width 212 height 19
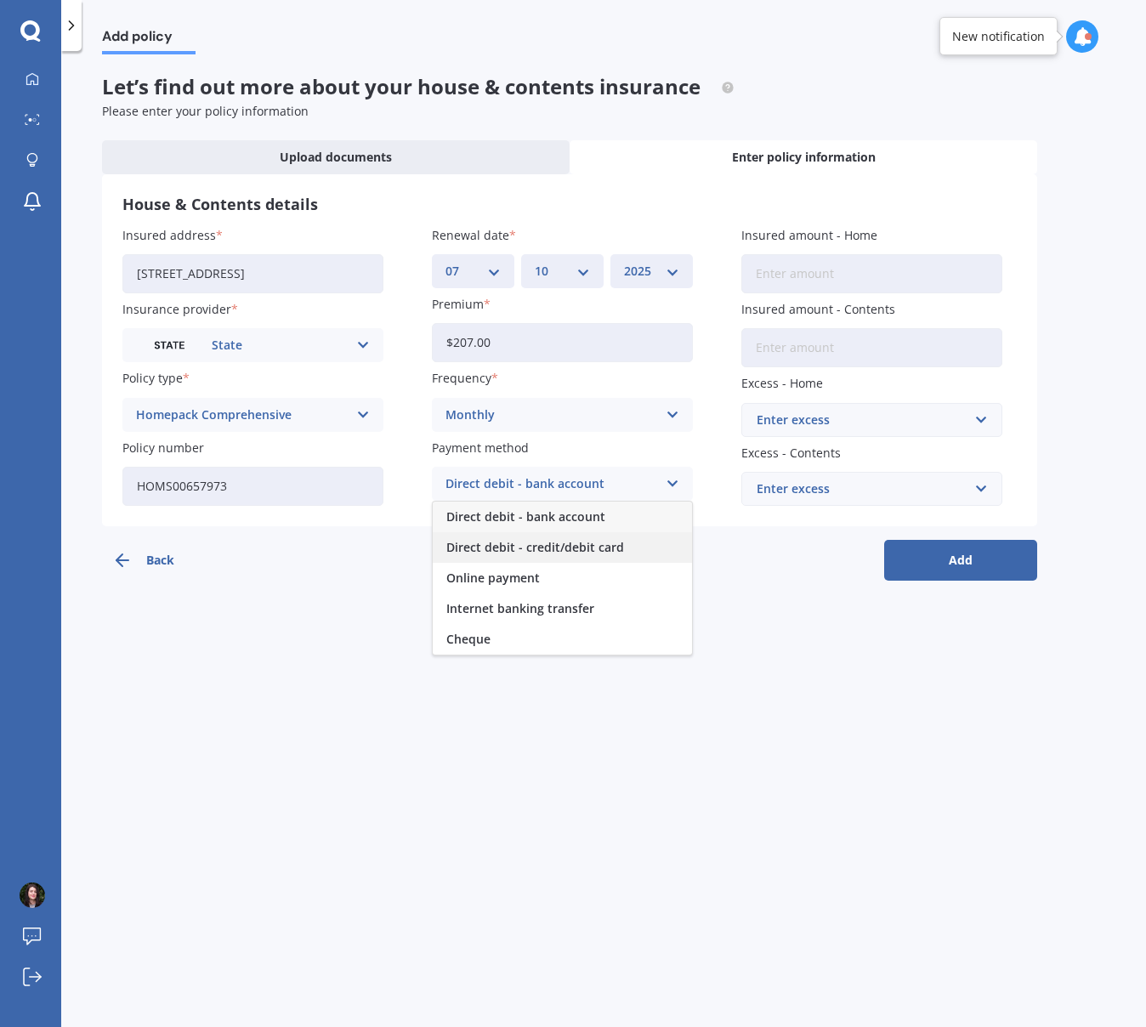
click at [569, 542] on span "Direct debit - credit/debit card" at bounding box center [535, 547] width 178 height 12
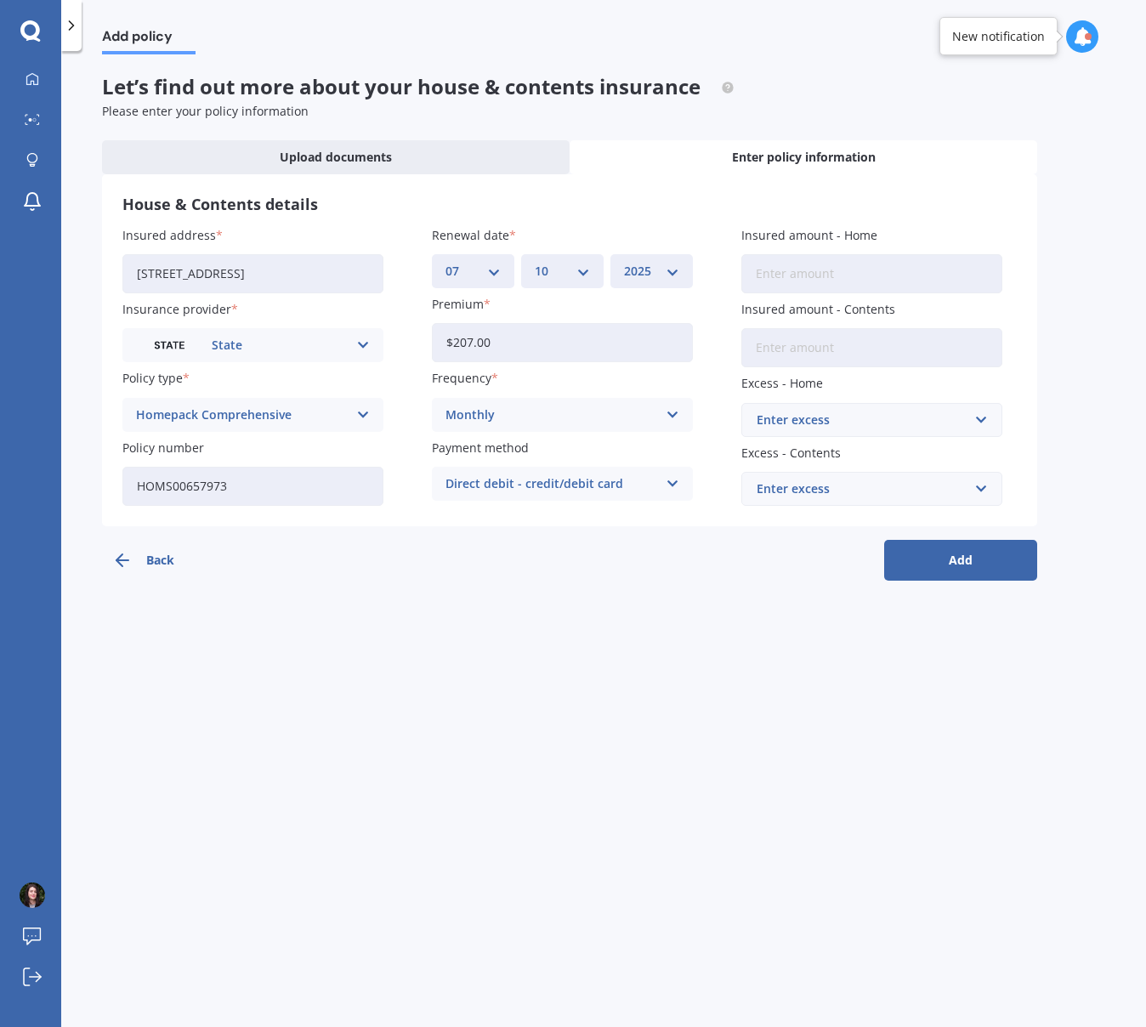
click at [778, 268] on input "Insured amount - Home" at bounding box center [871, 273] width 261 height 39
type input "$640,000"
click at [778, 352] on input "Insured amount - Contents" at bounding box center [871, 347] width 261 height 39
type input "$50,000"
click at [847, 430] on input "text" at bounding box center [866, 420] width 246 height 32
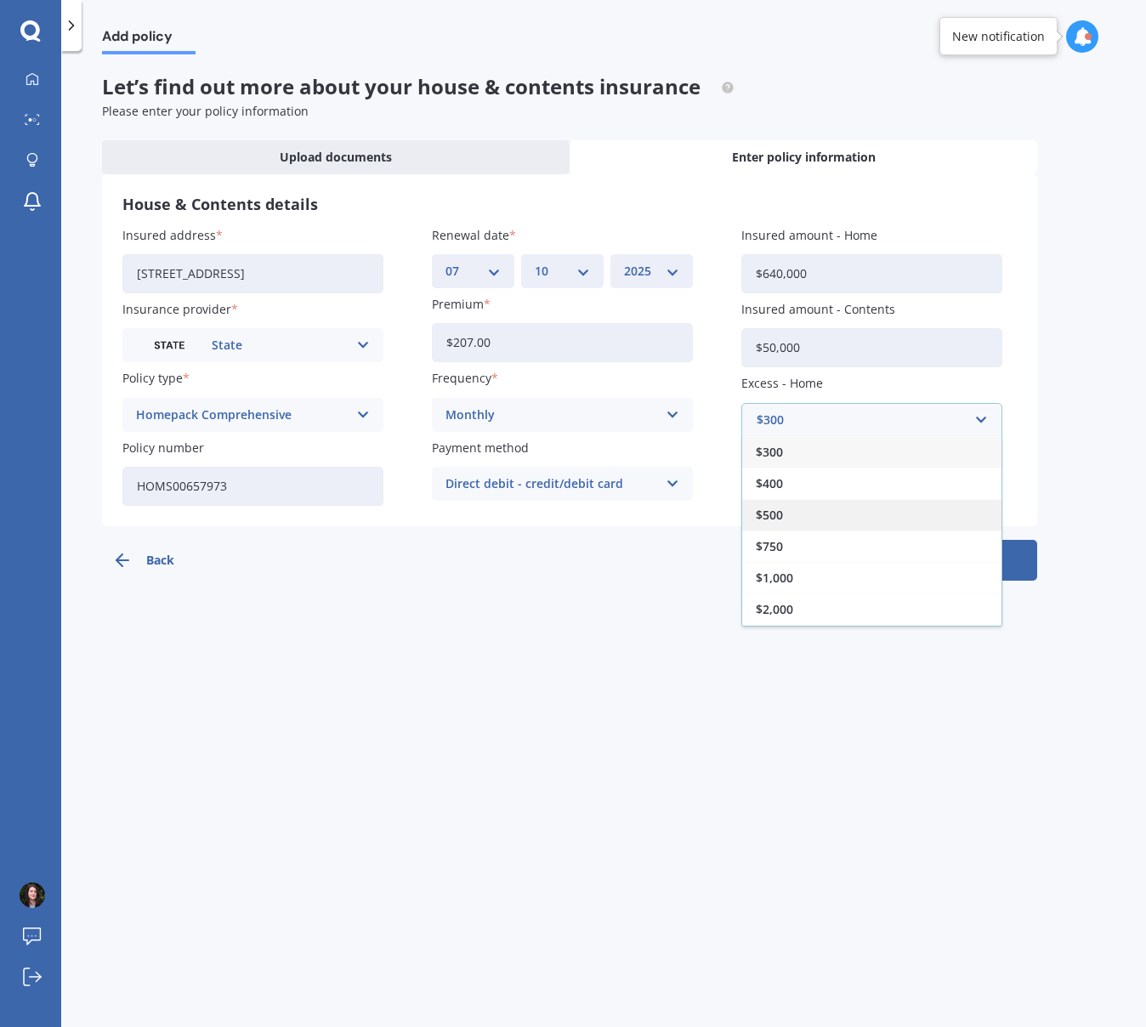
click at [778, 516] on span "$500" at bounding box center [769, 515] width 27 height 12
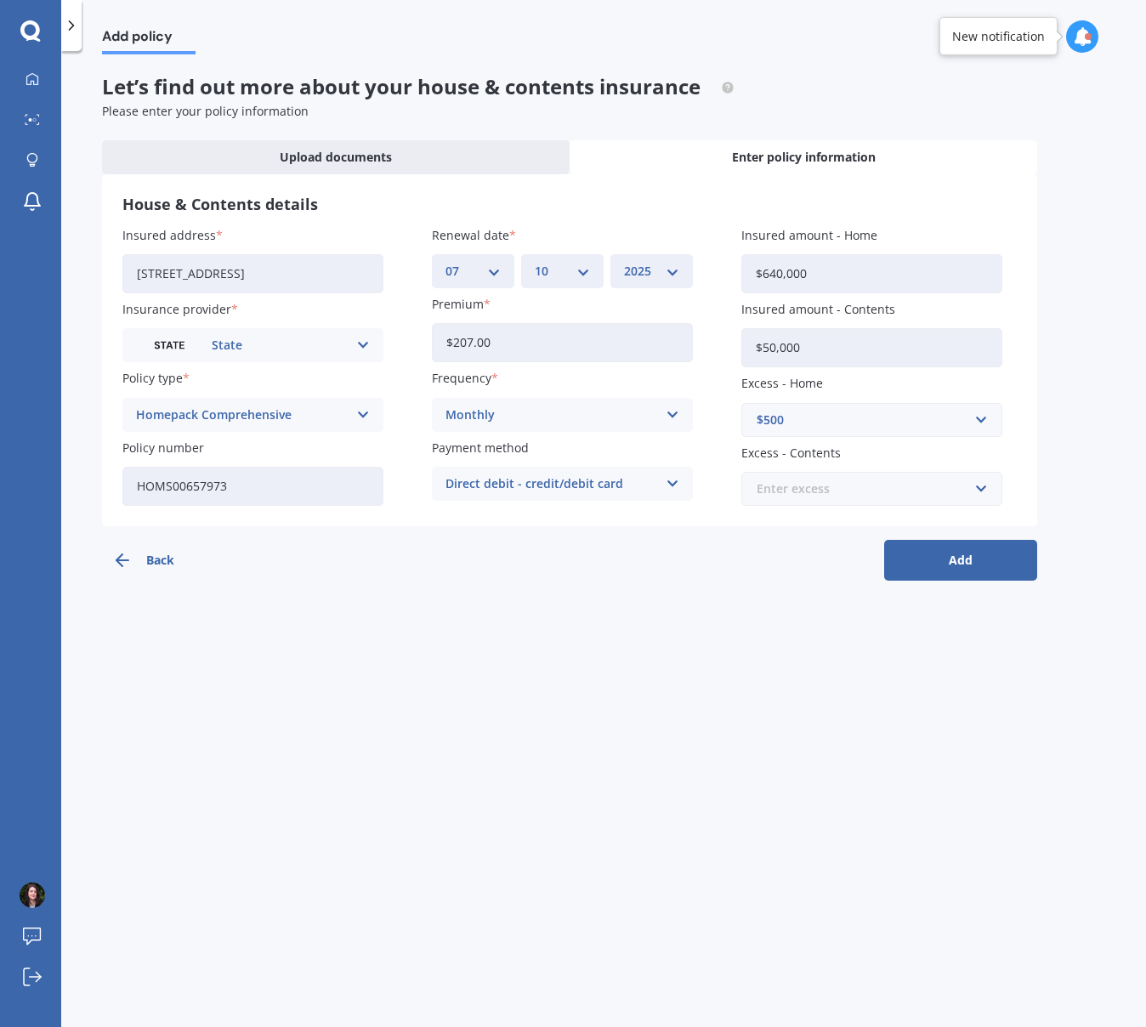
click at [803, 499] on input "text" at bounding box center [866, 489] width 246 height 32
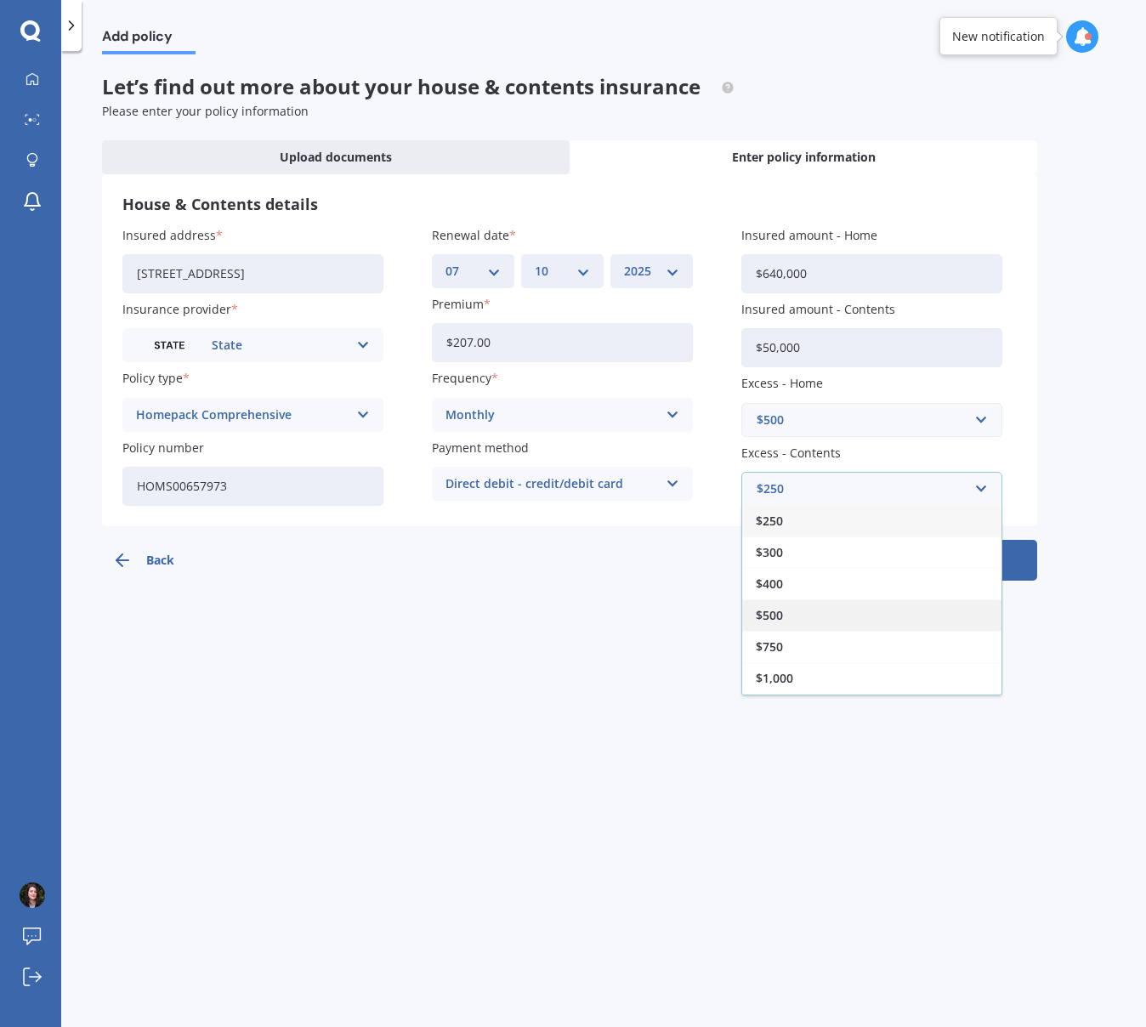
click at [778, 611] on span "$500" at bounding box center [769, 615] width 27 height 12
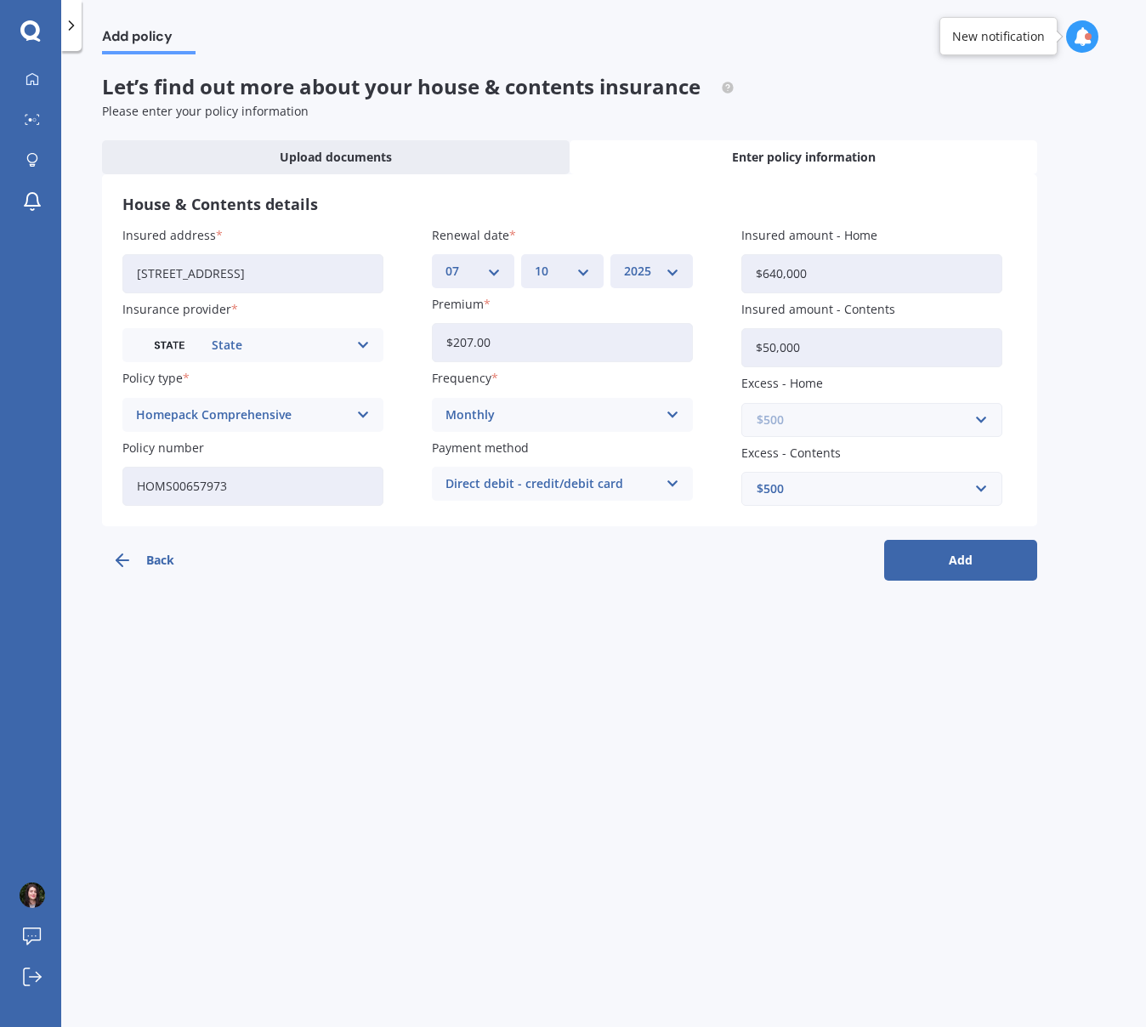
click at [982, 414] on input "text" at bounding box center [866, 420] width 246 height 32
click at [808, 573] on div "$1,000" at bounding box center [871, 577] width 259 height 31
click at [822, 482] on div "$500" at bounding box center [861, 488] width 210 height 19
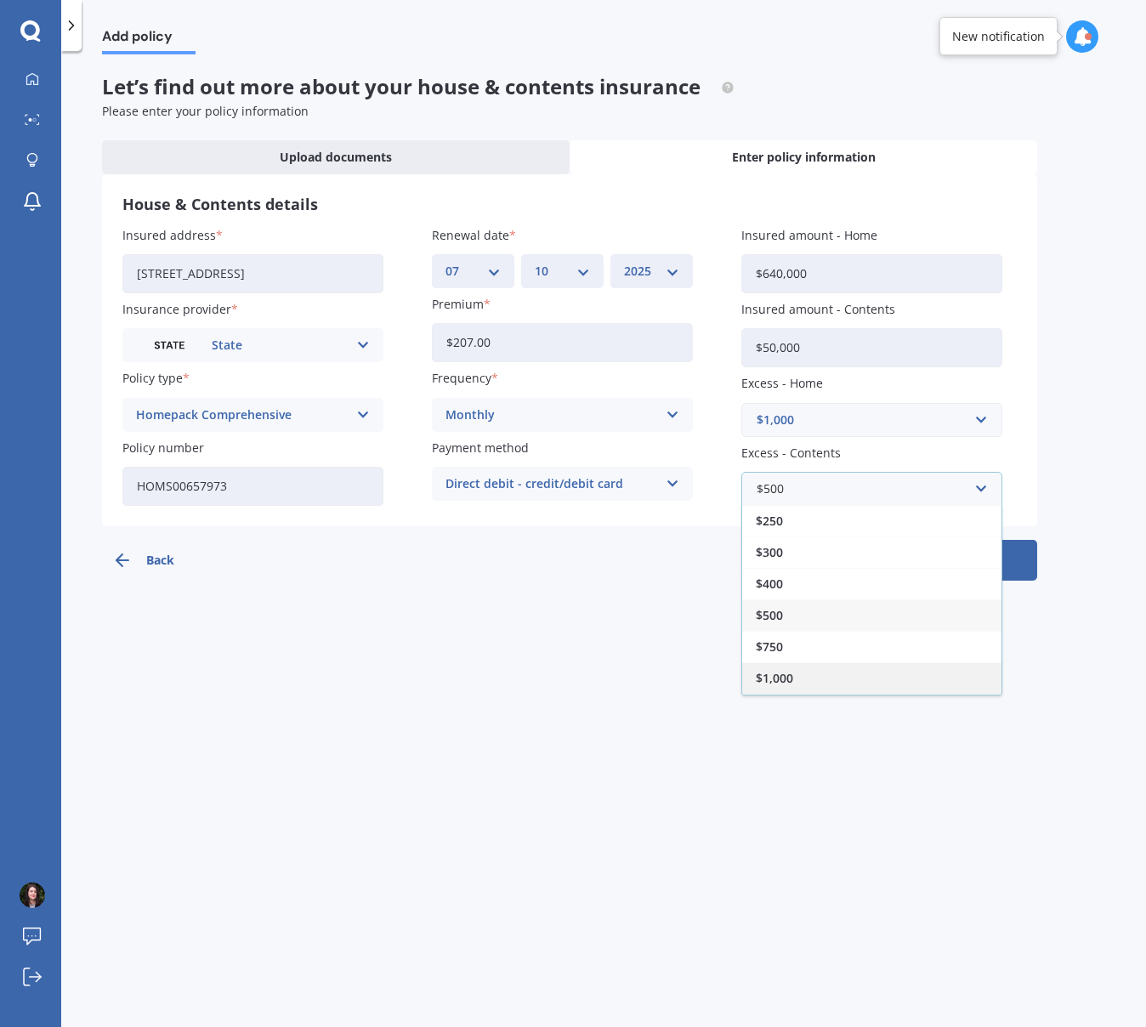
click at [782, 674] on span "$1,000" at bounding box center [774, 678] width 37 height 12
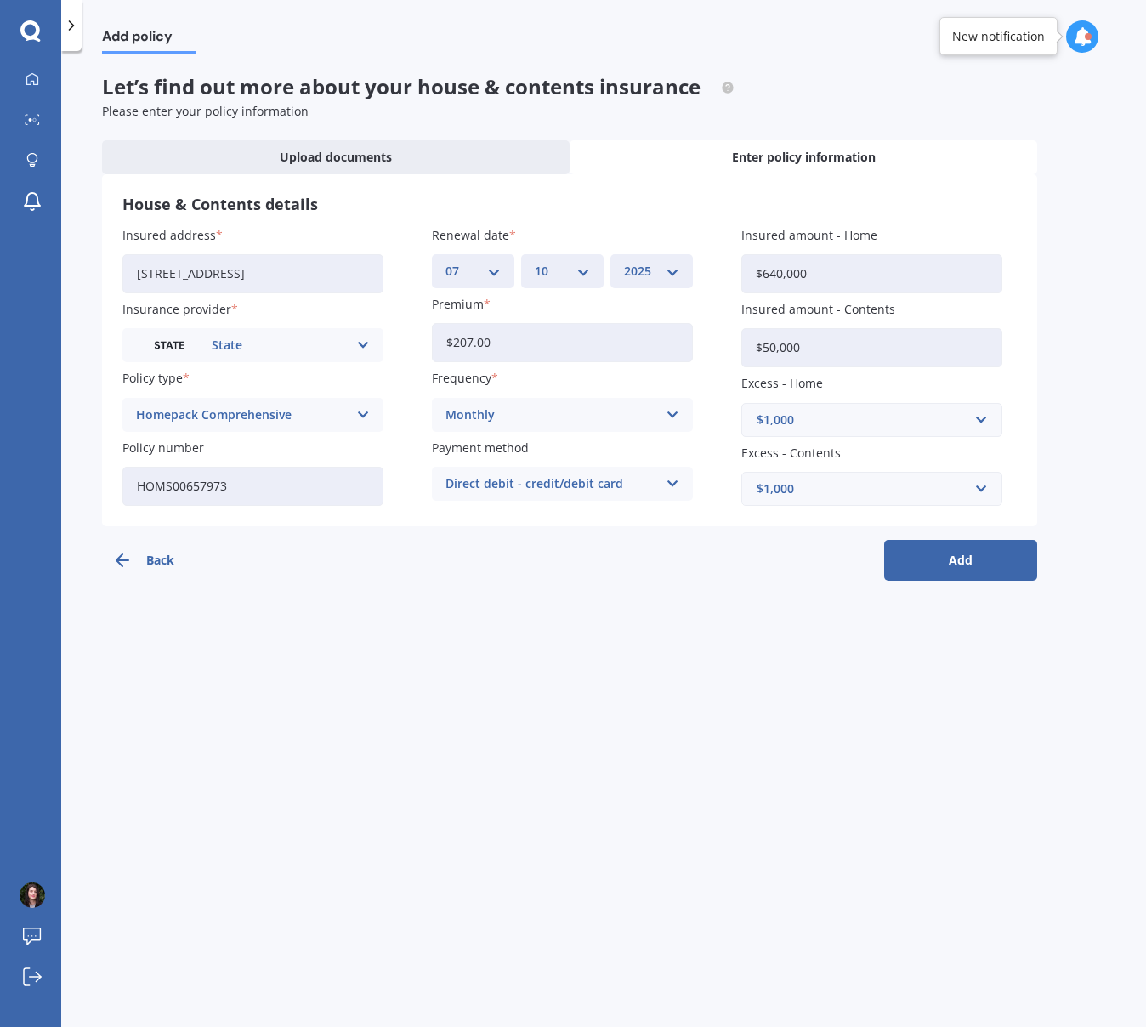
click at [933, 565] on button "Add" at bounding box center [960, 560] width 153 height 41
